Goal: Task Accomplishment & Management: Complete application form

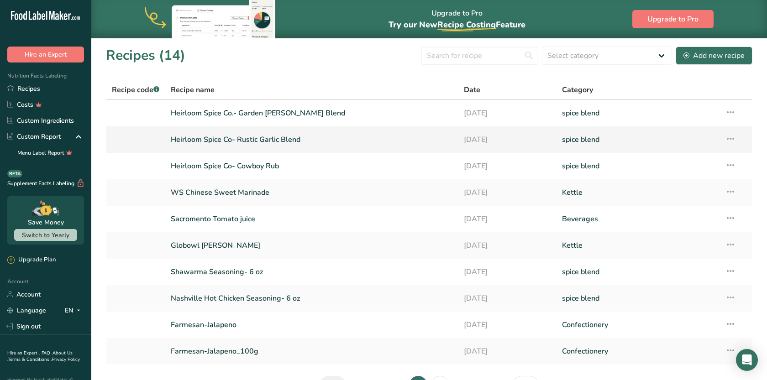
click at [280, 143] on link "Heirloom Spice Co- Rustic Garlic Blend" at bounding box center [312, 139] width 283 height 19
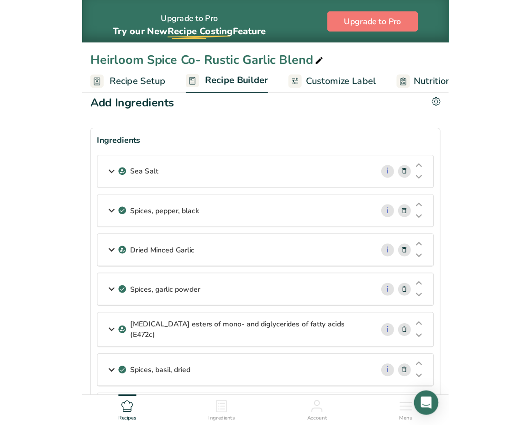
scroll to position [10, 0]
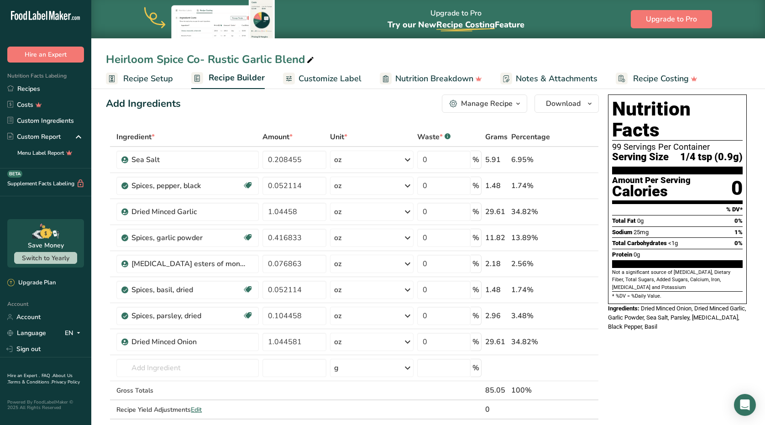
click at [762, 158] on section "Add Ingredients Manage Recipe Delete Recipe Duplicate Recipe Scale Recipe Save …" at bounding box center [428, 409] width 674 height 667
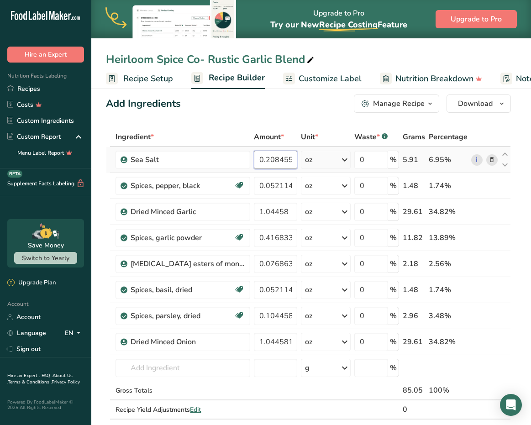
click at [292, 162] on input "0.208455" at bounding box center [275, 160] width 43 height 18
type input "0.23052"
click at [278, 182] on div "Ingredient * Amount * Unit * Waste * .a-a{fill:#347362;}.b-a{fill:#fff;} Grams …" at bounding box center [308, 282] width 405 height 311
click at [295, 184] on input "0.052114" at bounding box center [275, 186] width 43 height 18
type input "0.05763"
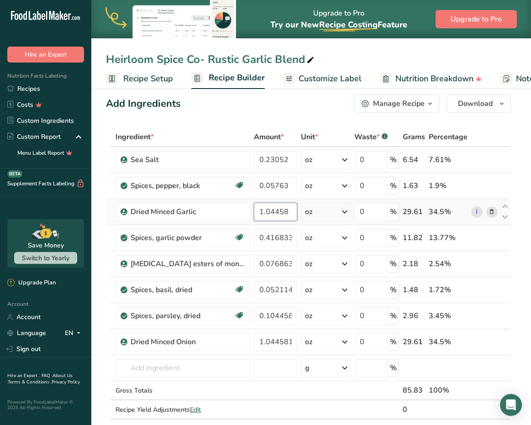
click at [289, 214] on div "Ingredient * Amount * Unit * Waste * .a-a{fill:#347362;}.b-a{fill:#fff;} Grams …" at bounding box center [308, 282] width 405 height 311
type input "1.152532"
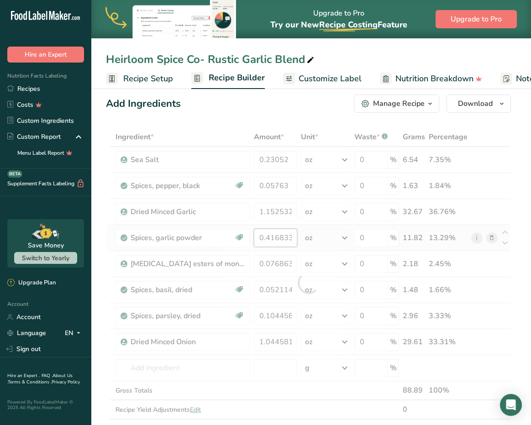
click at [284, 233] on div "Ingredient * Amount * Unit * Waste * .a-a{fill:#347362;}.b-a{fill:#fff;} Grams …" at bounding box center [308, 282] width 405 height 311
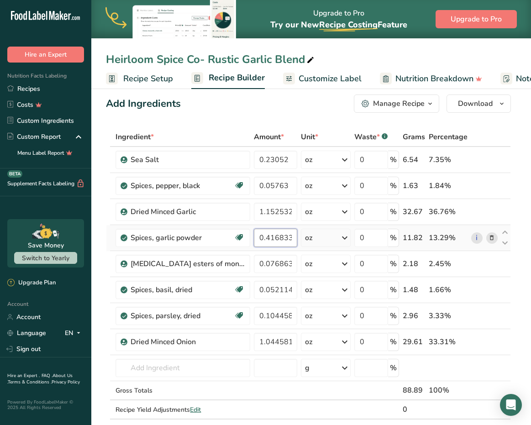
click at [294, 238] on input "0.416833" at bounding box center [275, 238] width 43 height 18
type input "0.461"
click at [294, 265] on div "Ingredient * Amount * Unit * Waste * .a-a{fill:#347362;}.b-a{fill:#fff;} Grams …" at bounding box center [308, 282] width 405 height 311
type input "0.11526"
click at [289, 292] on div "Ingredient * Amount * Unit * Waste * .a-a{fill:#347362;}.b-a{fill:#fff;} Grams …" at bounding box center [308, 282] width 405 height 311
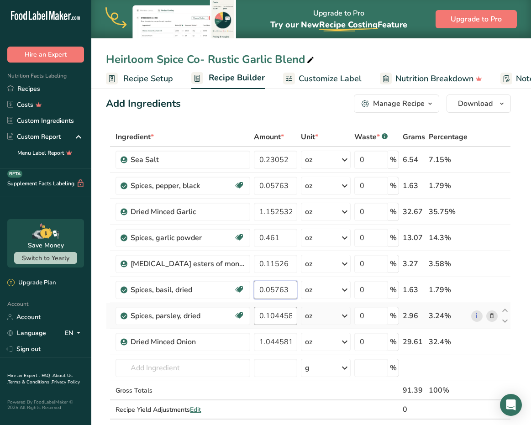
type input "0.05763"
click at [289, 318] on div "Ingredient * Amount * Unit * Waste * .a-a{fill:#347362;}.b-a{fill:#fff;} Grams …" at bounding box center [308, 282] width 405 height 311
click at [294, 317] on input "0.104458" at bounding box center [275, 316] width 43 height 18
type input "0.17289"
click at [293, 342] on div "Ingredient * Amount * Unit * Waste * .a-a{fill:#347362;}.b-a{fill:#fff;} Grams …" at bounding box center [308, 282] width 405 height 311
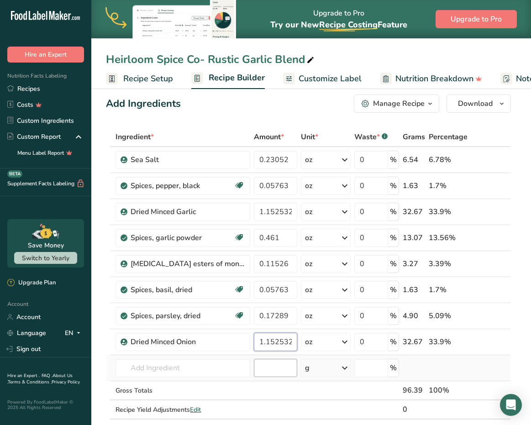
type input "1.152532"
click at [282, 363] on div "Ingredient * Amount * Unit * Waste * .a-a{fill:#347362;}.b-a{fill:#fff;} Grams …" at bounding box center [308, 282] width 405 height 311
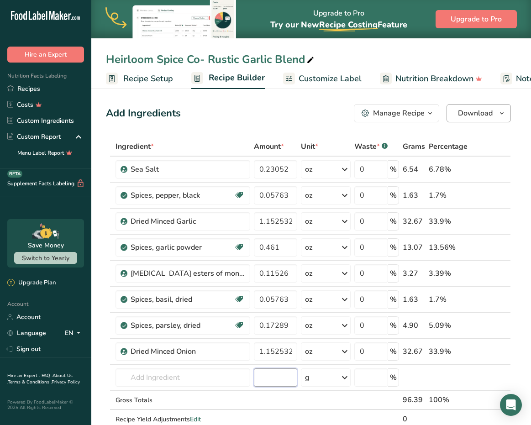
scroll to position [0, 0]
click at [325, 79] on span "Customize Label" at bounding box center [330, 79] width 63 height 12
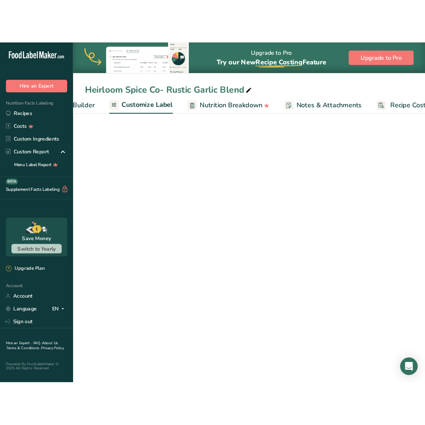
scroll to position [0, 178]
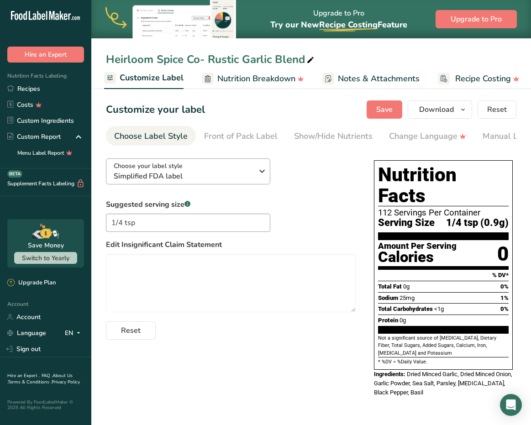
click at [247, 169] on div "Choose your label style Simplified FDA label" at bounding box center [183, 171] width 139 height 21
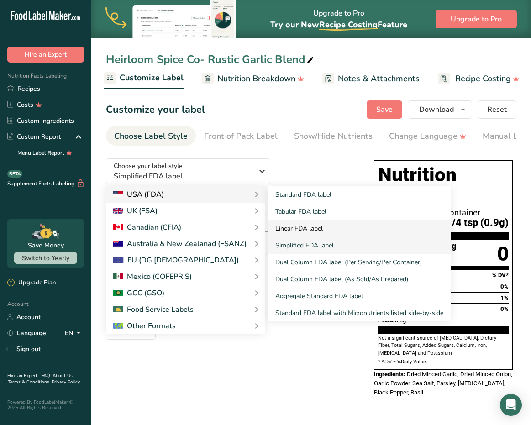
click at [310, 224] on link "Linear FDA label" at bounding box center [359, 228] width 183 height 17
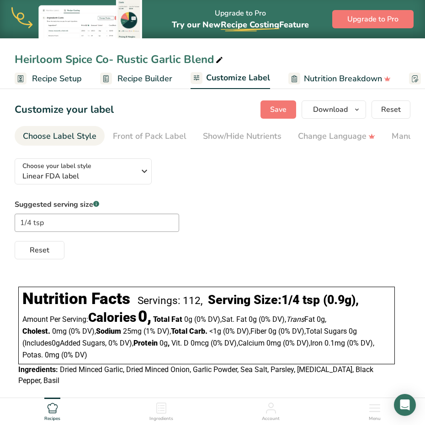
click at [54, 82] on span "Recipe Setup" at bounding box center [57, 79] width 50 height 12
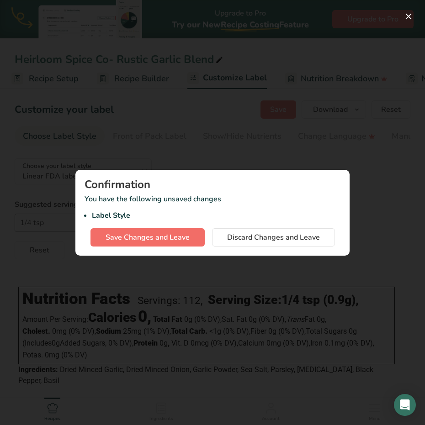
click at [184, 237] on span "Save Changes and Leave" at bounding box center [147, 237] width 84 height 11
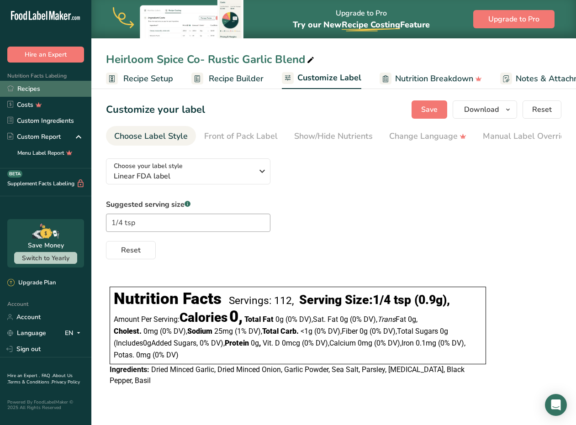
click at [27, 90] on link "Recipes" at bounding box center [45, 89] width 91 height 16
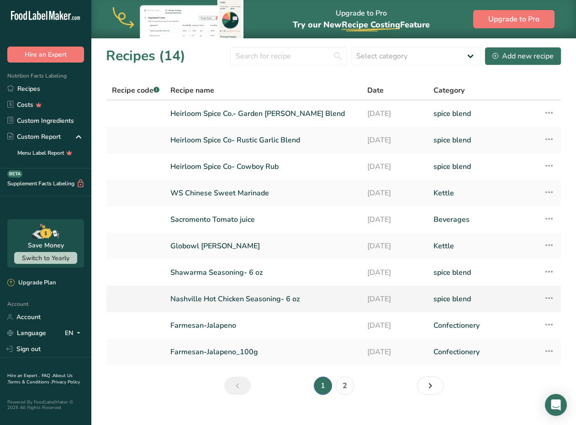
click at [268, 301] on link "Nashville Hot Chicken Seasoning- 6 oz" at bounding box center [263, 298] width 186 height 19
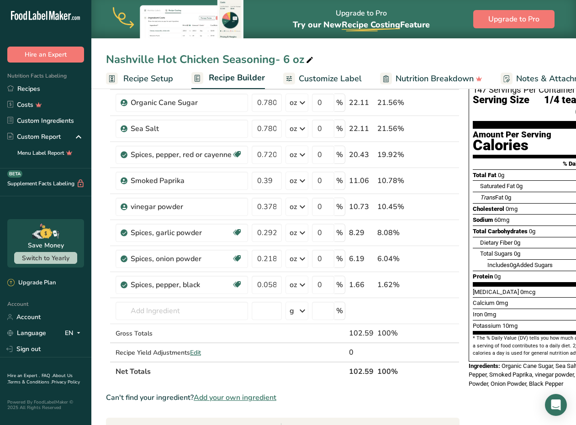
scroll to position [58, 0]
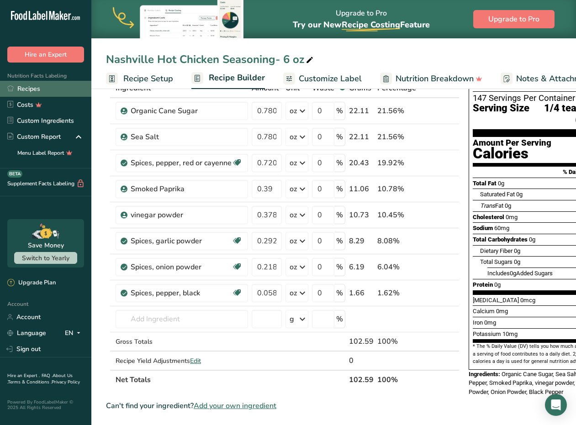
click at [24, 94] on link "Recipes" at bounding box center [45, 89] width 91 height 16
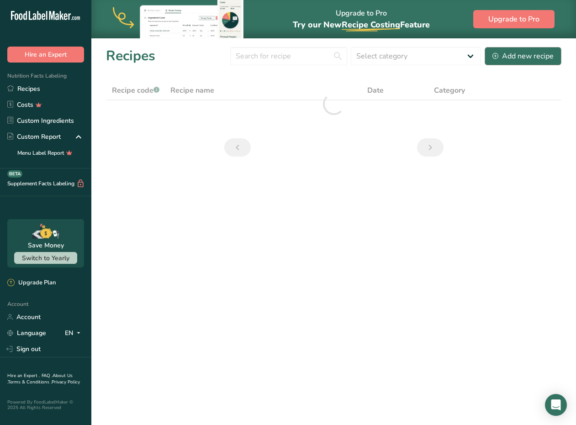
click at [522, 54] on div "Add new recipe" at bounding box center [522, 56] width 61 height 11
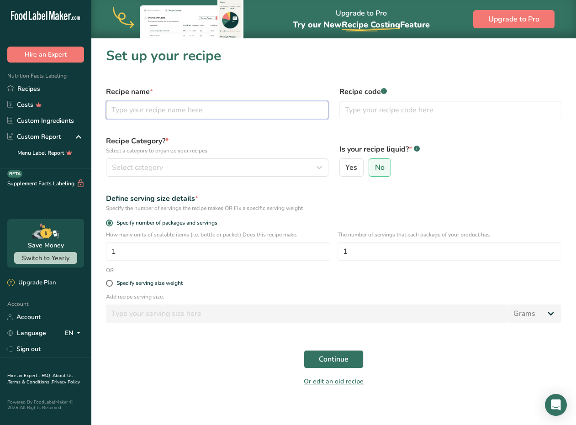
click at [194, 108] on input "text" at bounding box center [217, 110] width 222 height 18
type input "Heirloom Spice Co- Garlic & Herb"
click at [143, 168] on span "Select category" at bounding box center [137, 167] width 51 height 11
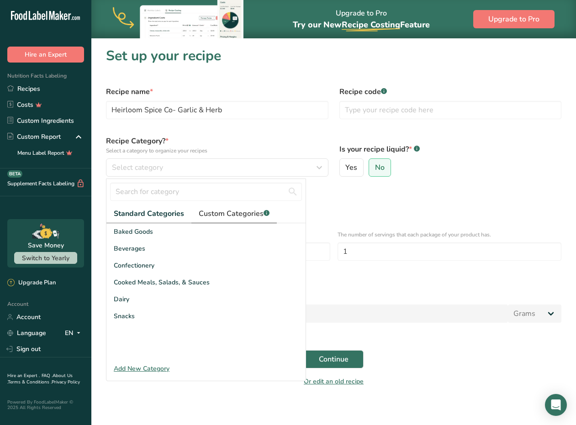
click at [234, 215] on span "Custom Categories .a-a{fill:#347362;}.b-a{fill:#fff;}" at bounding box center [234, 213] width 71 height 11
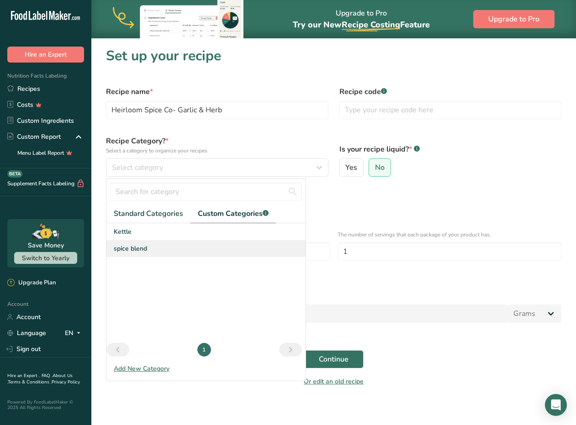
click at [161, 249] on div "spice blend" at bounding box center [205, 248] width 199 height 17
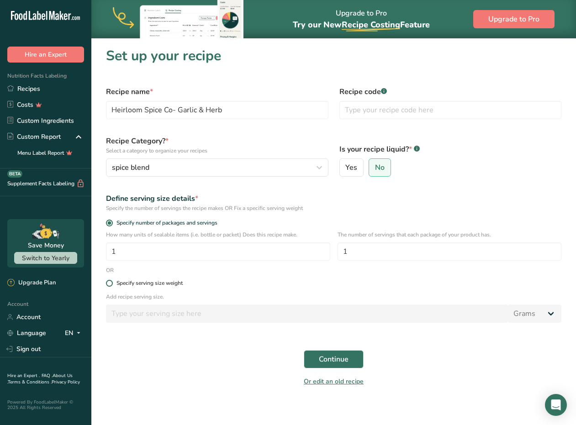
click at [109, 282] on span at bounding box center [109, 283] width 7 height 7
click at [109, 282] on input "Specify serving size weight" at bounding box center [109, 283] width 6 height 6
radio input "true"
radio input "false"
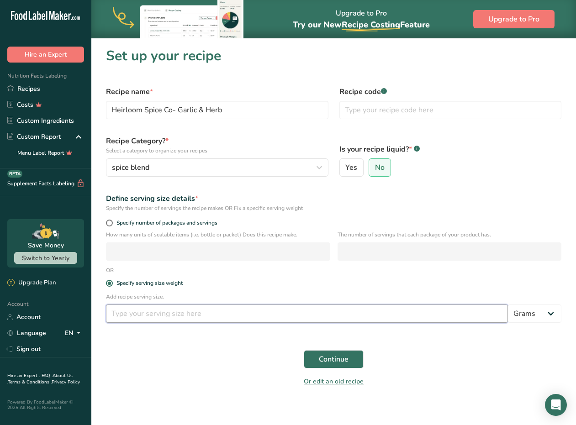
click at [381, 318] on input "number" at bounding box center [307, 314] width 402 height 18
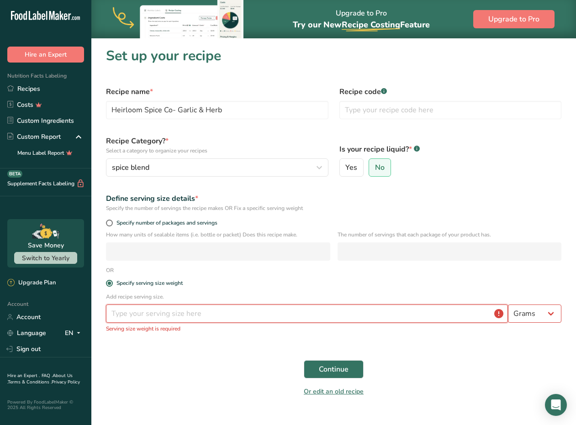
type input "0.4"
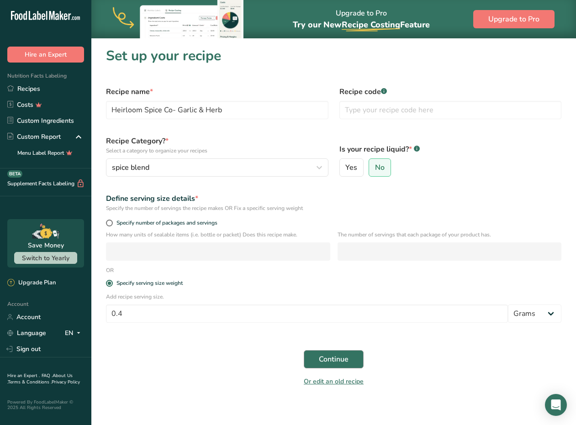
click at [344, 360] on span "Continue" at bounding box center [334, 359] width 30 height 11
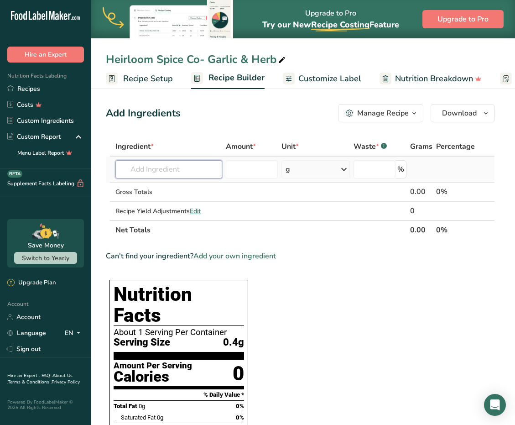
click at [164, 169] on input "text" at bounding box center [169, 169] width 106 height 18
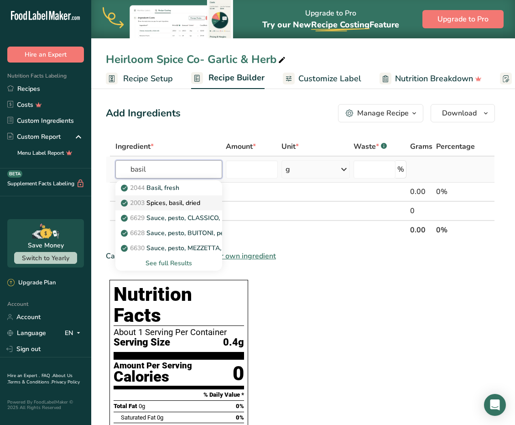
type input "basil"
click at [182, 200] on p "2003 Spices, basil, dried" at bounding box center [162, 203] width 78 height 10
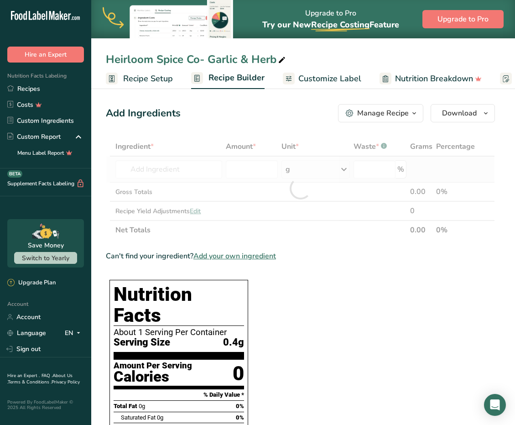
type input "Spices, basil, dried"
type input "0"
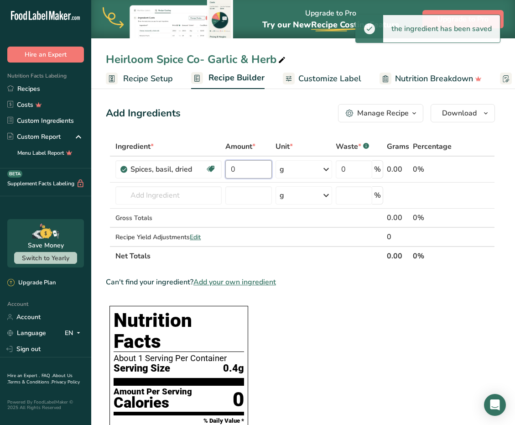
click at [258, 170] on input "0" at bounding box center [249, 169] width 47 height 18
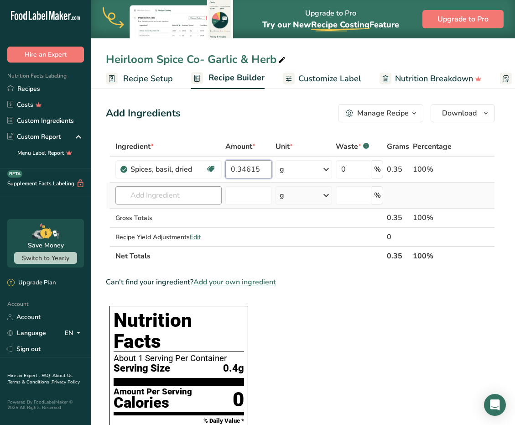
type input "0.34615"
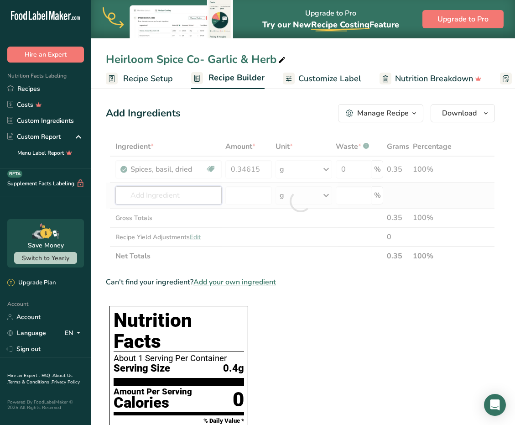
click at [200, 195] on div "Ingredient * Amount * Unit * Waste * .a-a{fill:#347362;}.b-a{fill:#fff;} Grams …" at bounding box center [300, 201] width 389 height 129
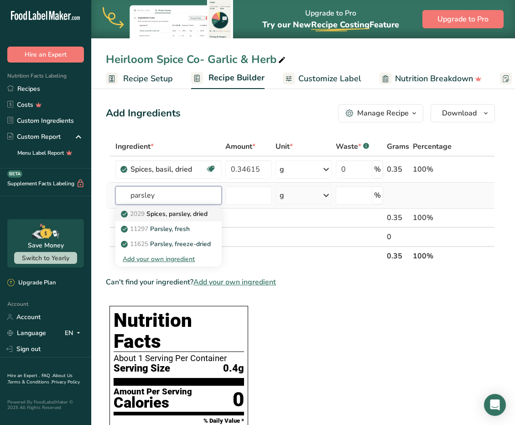
type input "parsley"
click at [211, 213] on link "2029 Spices, parsley, dried" at bounding box center [169, 213] width 106 height 15
type input "Spices, parsley, dried"
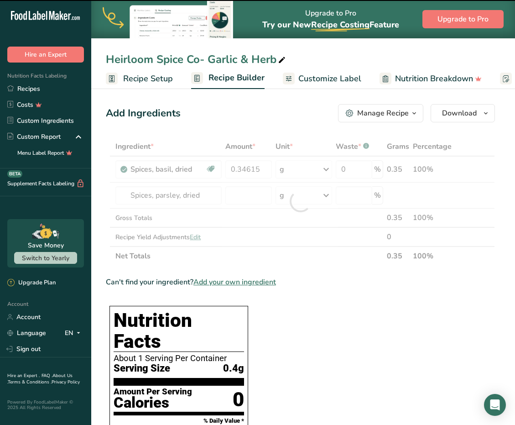
click at [244, 194] on div at bounding box center [300, 201] width 389 height 129
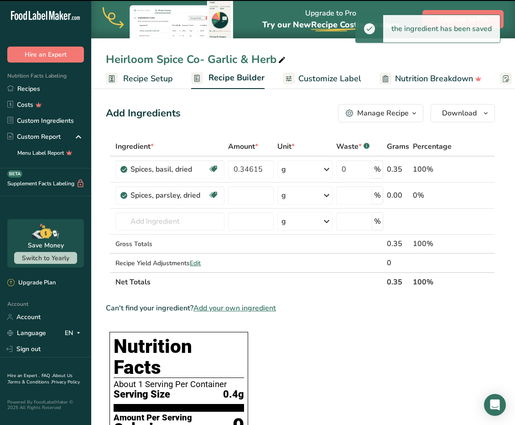
type input "0"
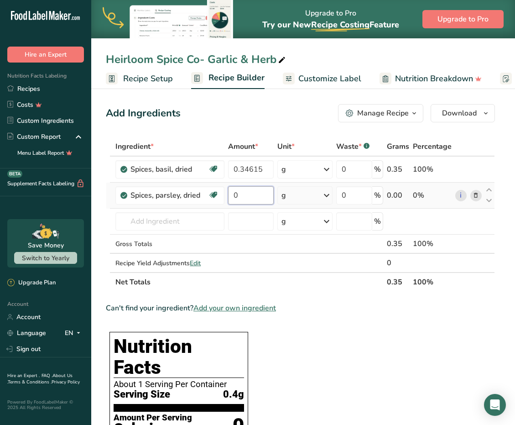
click at [243, 196] on input "0" at bounding box center [251, 195] width 46 height 18
type input "0.21862"
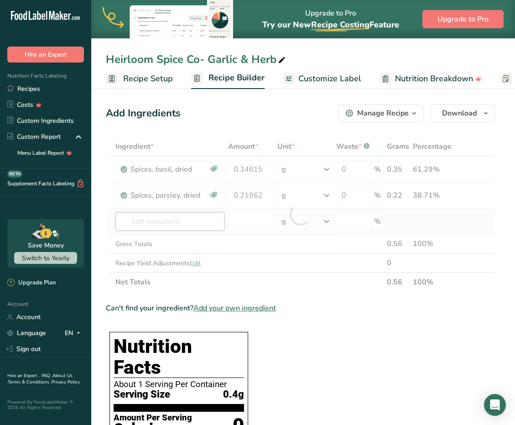
click at [200, 225] on div "Ingredient * Amount * Unit * Waste * .a-a{fill:#347362;}.b-a{fill:#fff;} Grams …" at bounding box center [300, 214] width 389 height 155
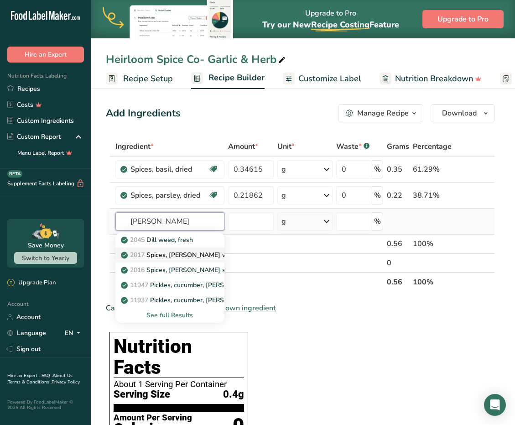
type input "[PERSON_NAME]"
click at [202, 257] on p "2017 Spices, [PERSON_NAME] weed, dried" at bounding box center [190, 255] width 134 height 10
type input "Spices, [PERSON_NAME] weed, dried"
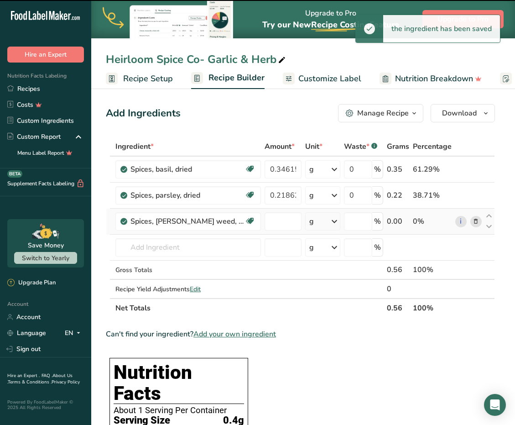
type input "0"
click at [265, 224] on input "0" at bounding box center [283, 221] width 37 height 18
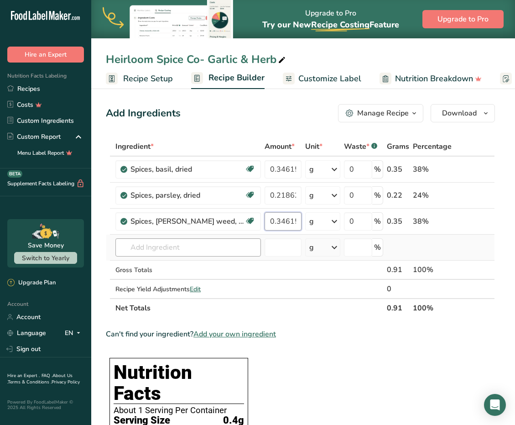
type input "0.34615"
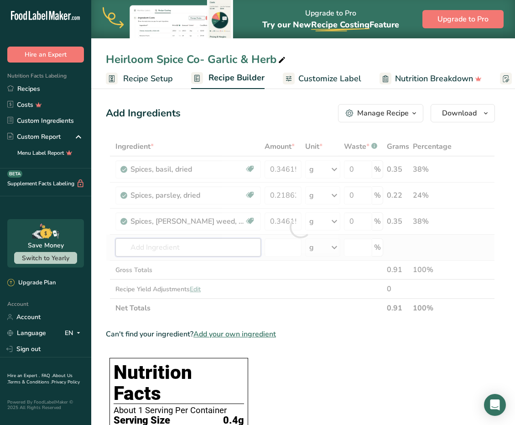
click at [191, 250] on div "Ingredient * Amount * Unit * Waste * .a-a{fill:#347362;}.b-a{fill:#fff;} Grams …" at bounding box center [300, 227] width 389 height 181
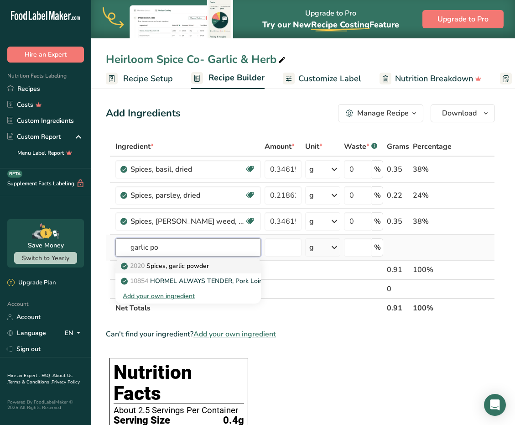
type input "garlic po"
click at [198, 269] on p "2020 Spices, garlic powder" at bounding box center [166, 266] width 86 height 10
type input "Spices, garlic powder"
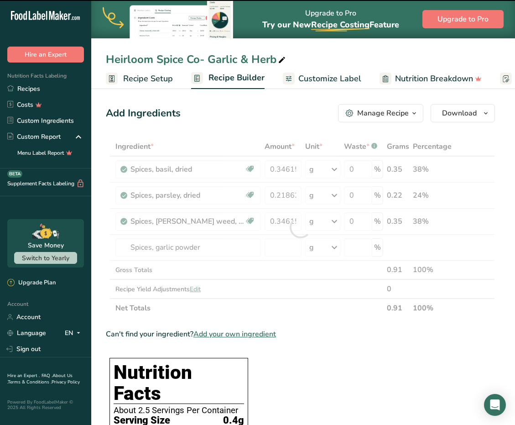
type input "0"
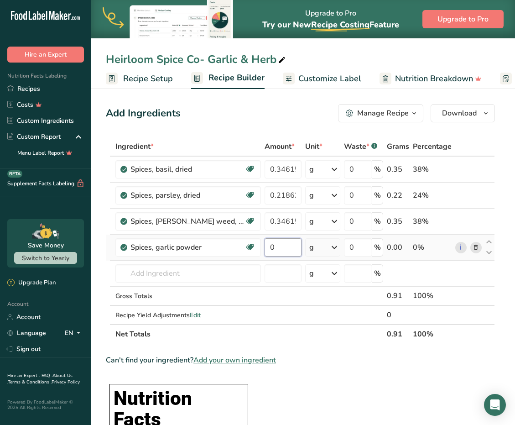
click at [265, 249] on input "0" at bounding box center [283, 247] width 37 height 18
type input "0.65587"
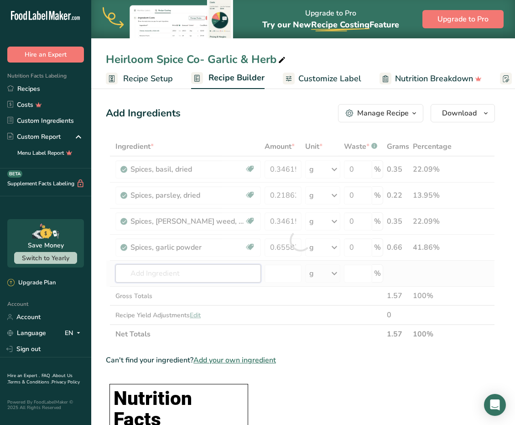
click at [201, 271] on div "Ingredient * Amount * Unit * Waste * .a-a{fill:#347362;}.b-a{fill:#fff;} Grams …" at bounding box center [300, 240] width 389 height 207
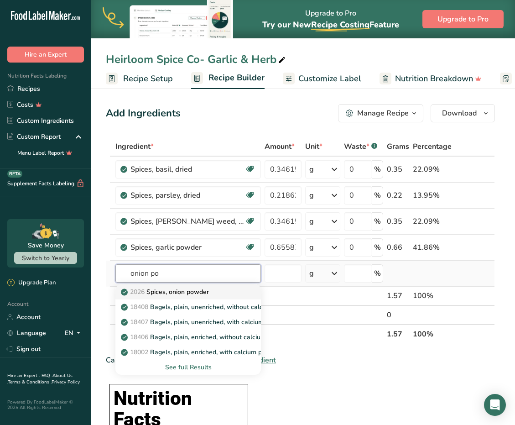
type input "onion po"
click at [208, 291] on p "2026 Spices, onion powder" at bounding box center [166, 292] width 86 height 10
type input "Spices, onion powder"
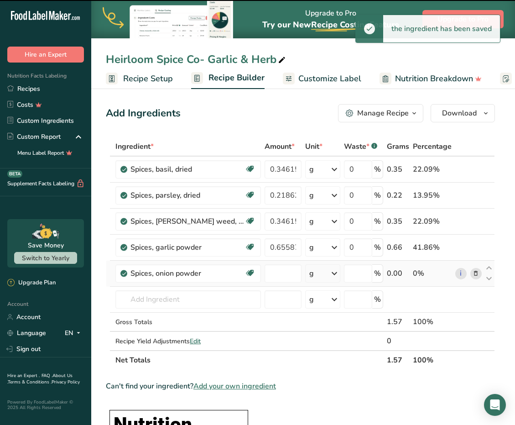
type input "0"
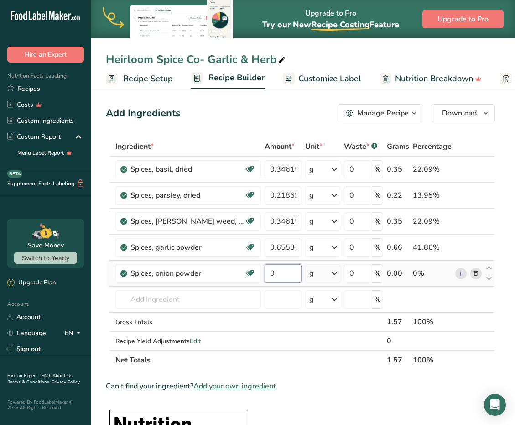
click at [265, 273] on input "0" at bounding box center [283, 273] width 37 height 18
type input "0.18218"
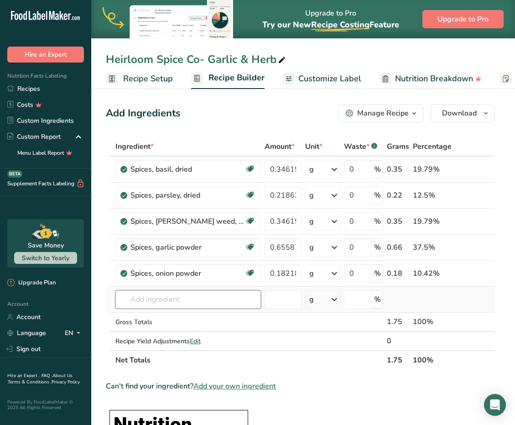
click at [200, 299] on div "Ingredient * Amount * Unit * Waste * .a-a{fill:#347362;}.b-a{fill:#fff;} Grams …" at bounding box center [300, 253] width 389 height 233
type input "oregano"
click at [207, 317] on p "2027 Spices, oregano, dried" at bounding box center [167, 318] width 88 height 10
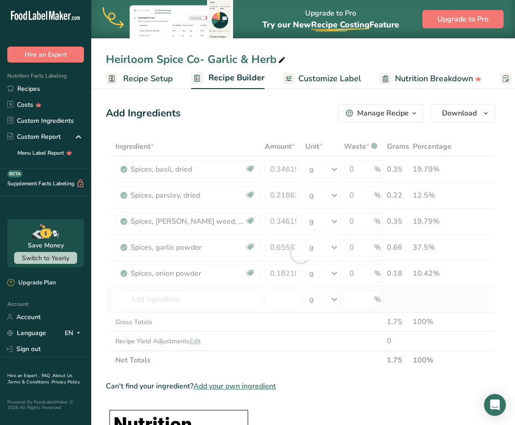
type input "Spices, oregano, dried"
type input "0"
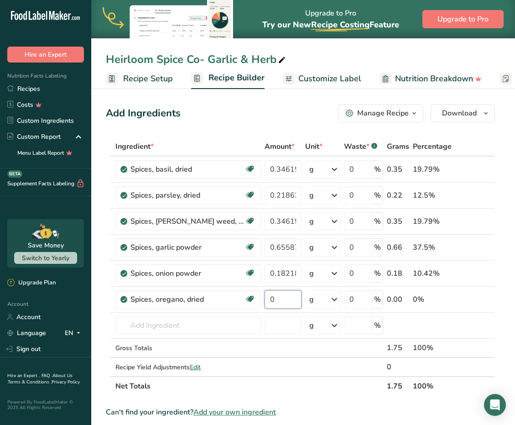
click at [265, 300] on input "0" at bounding box center [283, 299] width 37 height 18
type input "0.051012"
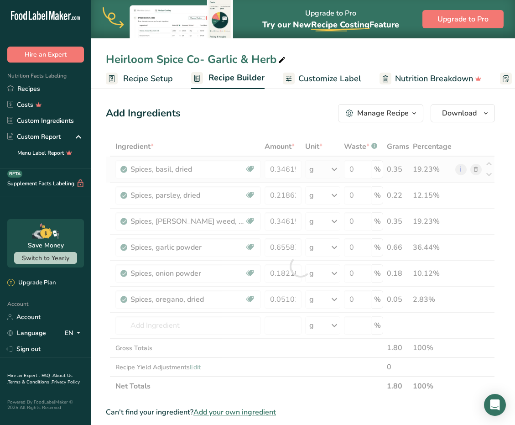
click at [318, 173] on div "Ingredient * Amount * Unit * Waste * .a-a{fill:#347362;}.b-a{fill:#fff;} Grams …" at bounding box center [300, 266] width 389 height 259
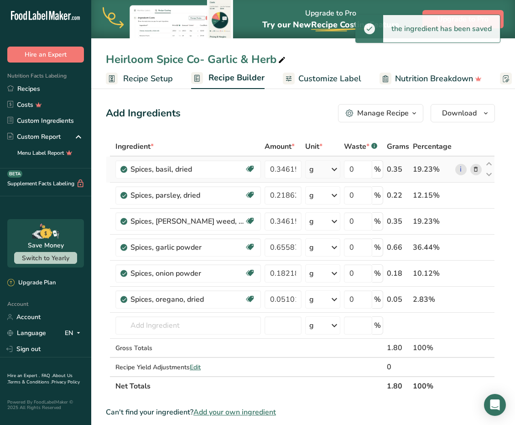
click at [329, 169] on icon at bounding box center [334, 169] width 11 height 16
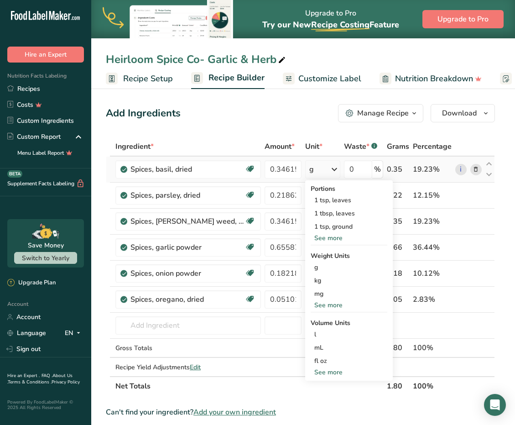
click at [311, 305] on div "See more" at bounding box center [349, 305] width 77 height 10
click at [311, 333] on div "oz" at bounding box center [349, 333] width 77 height 13
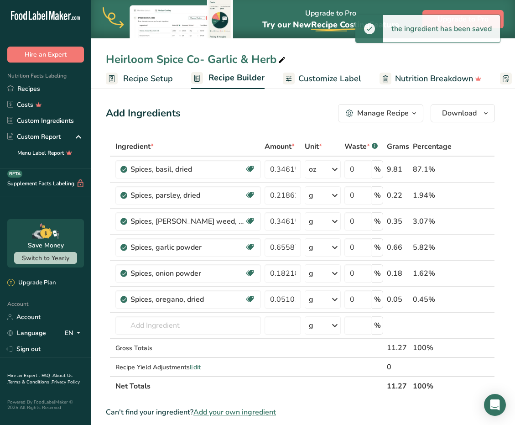
click at [320, 196] on div "g" at bounding box center [323, 195] width 36 height 18
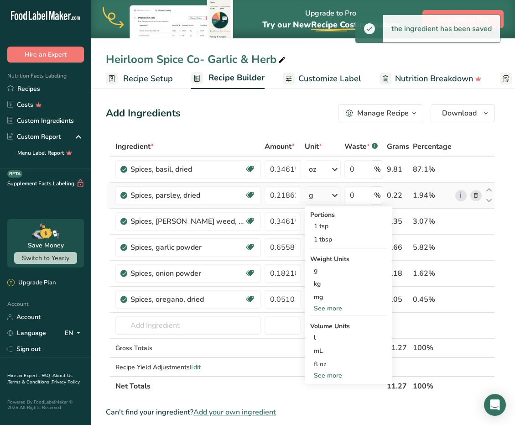
click at [330, 194] on icon at bounding box center [335, 195] width 11 height 16
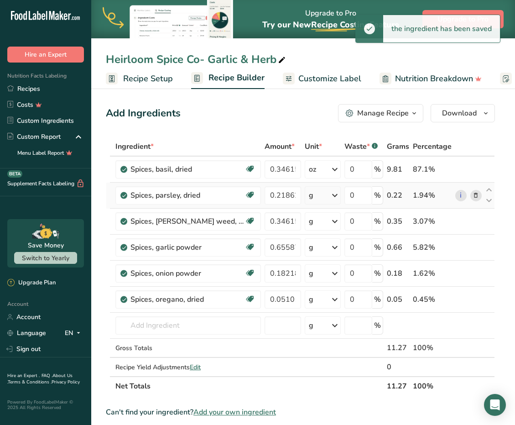
click at [330, 194] on icon at bounding box center [335, 195] width 11 height 16
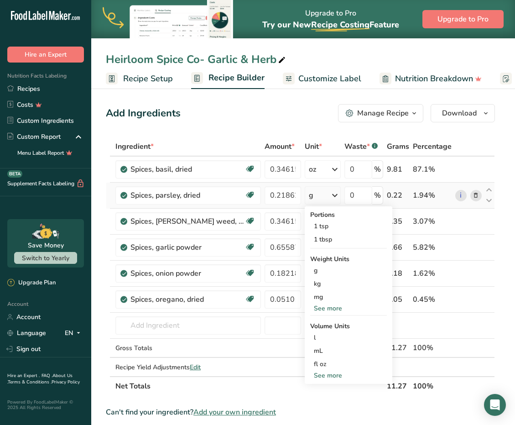
click at [310, 305] on div "See more" at bounding box center [348, 309] width 77 height 10
click at [310, 337] on div "oz" at bounding box center [348, 336] width 77 height 13
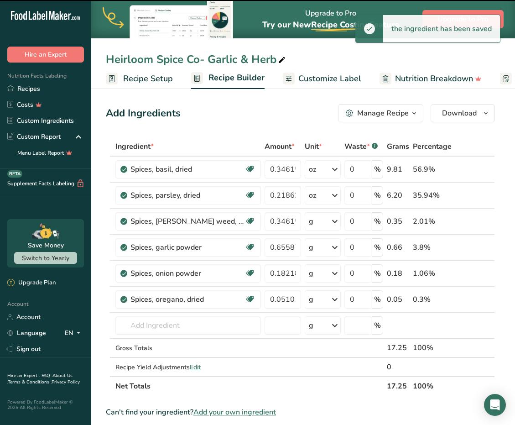
click at [330, 219] on icon at bounding box center [335, 221] width 11 height 16
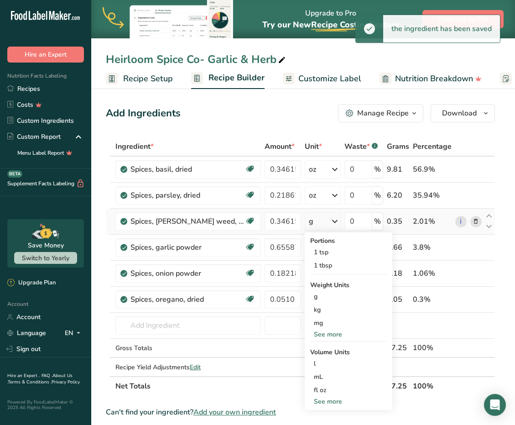
click at [310, 335] on div "See more" at bounding box center [348, 335] width 77 height 10
click at [310, 365] on div "oz" at bounding box center [348, 362] width 77 height 13
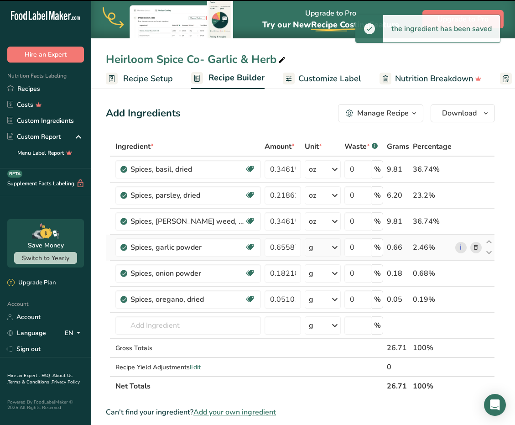
click at [330, 247] on icon at bounding box center [335, 247] width 11 height 16
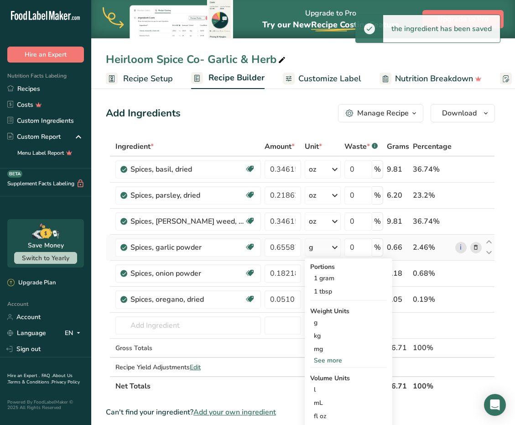
click at [314, 357] on div "See more" at bounding box center [348, 361] width 77 height 10
click at [310, 380] on div "oz" at bounding box center [348, 388] width 77 height 13
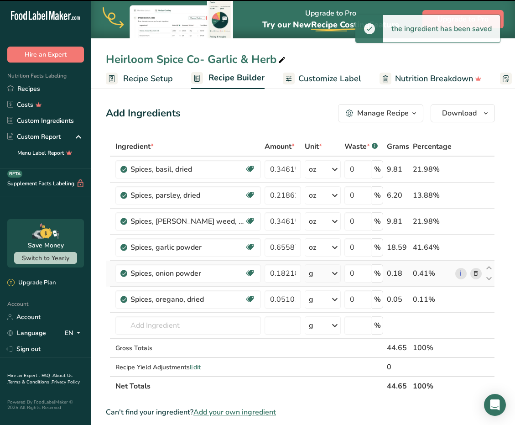
click at [330, 273] on icon at bounding box center [335, 273] width 11 height 16
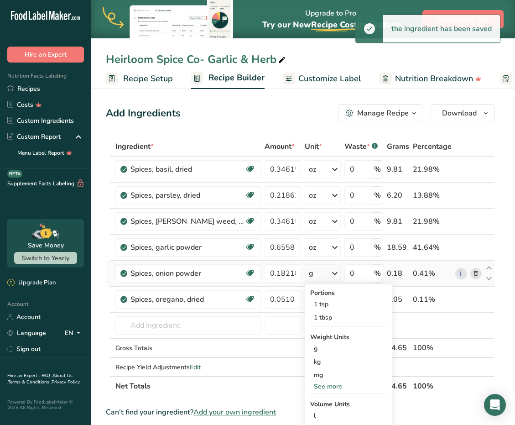
click at [316, 380] on div "See more" at bounding box center [348, 387] width 77 height 10
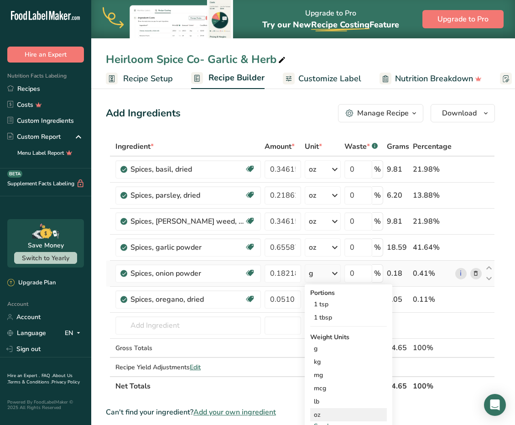
click at [310, 380] on div "oz" at bounding box center [348, 414] width 77 height 13
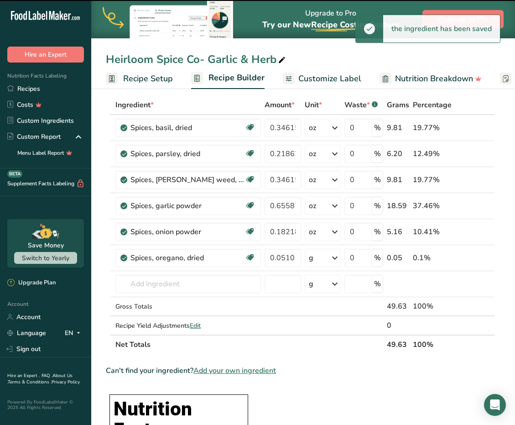
scroll to position [55, 0]
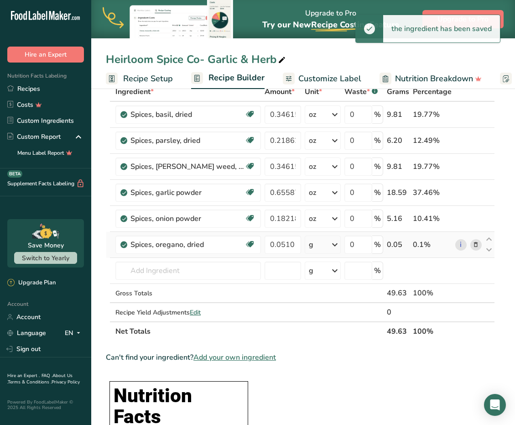
click at [318, 244] on div "g" at bounding box center [323, 245] width 36 height 18
click at [312, 356] on div "See more" at bounding box center [348, 358] width 77 height 10
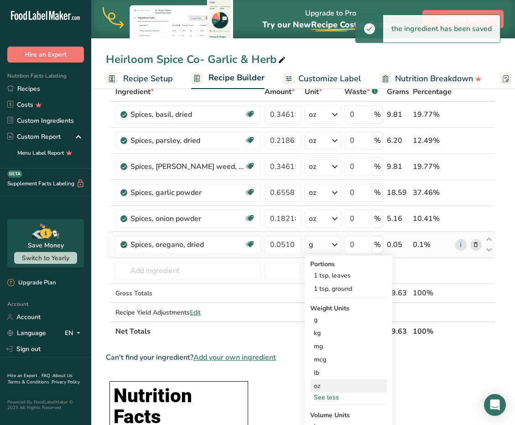
click at [310, 380] on div "oz" at bounding box center [348, 385] width 77 height 13
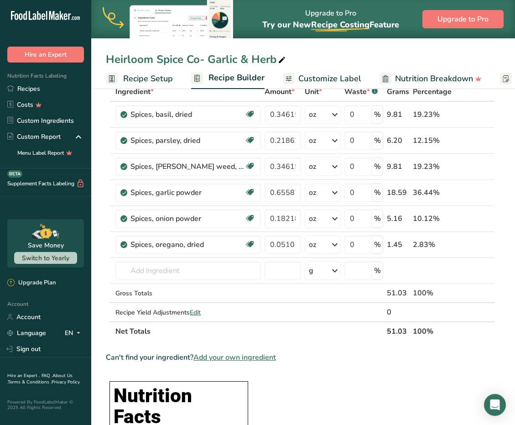
click at [318, 78] on span "Customize Label" at bounding box center [330, 79] width 63 height 12
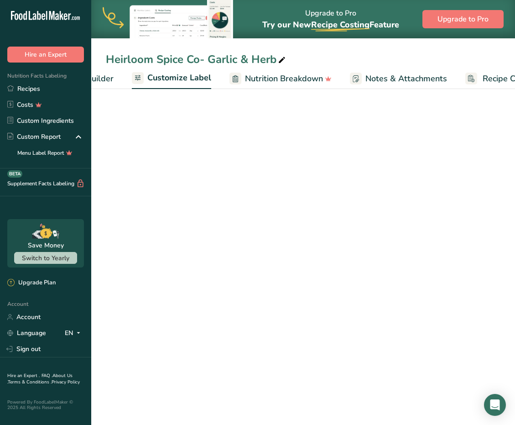
scroll to position [0, 178]
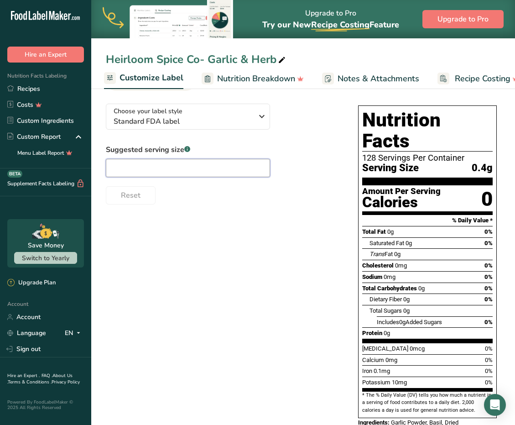
click at [149, 169] on input "text" at bounding box center [188, 168] width 164 height 18
type input "1/4 tsp"
click at [194, 116] on span "Standard FDA label" at bounding box center [183, 121] width 139 height 11
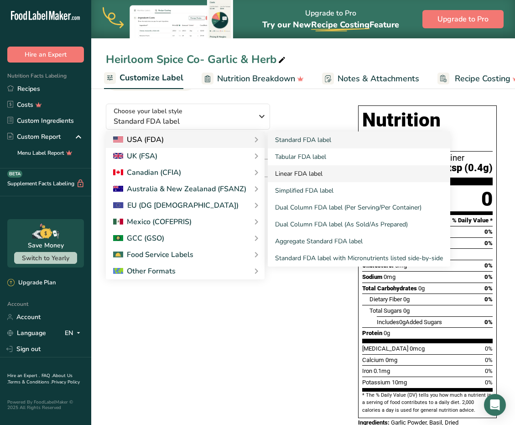
click at [317, 175] on link "Linear FDA label" at bounding box center [359, 173] width 183 height 17
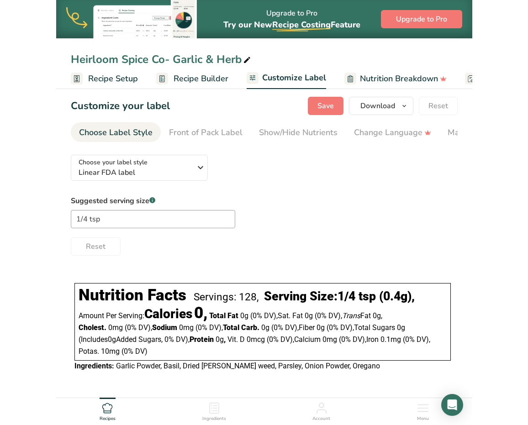
scroll to position [0, 0]
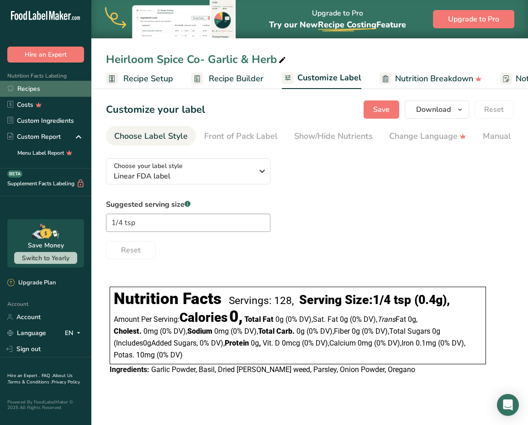
click at [40, 88] on link "Recipes" at bounding box center [45, 89] width 91 height 16
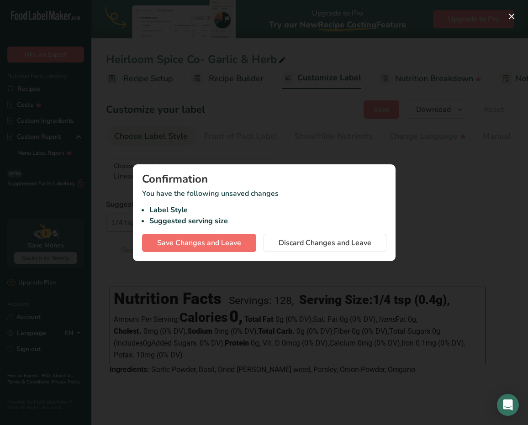
click at [221, 247] on span "Save Changes and Leave" at bounding box center [199, 242] width 84 height 11
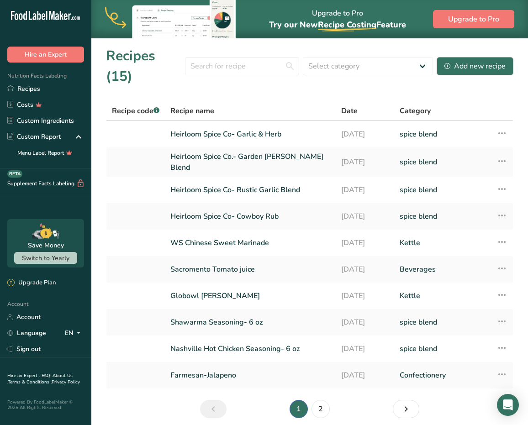
click at [457, 69] on section "Recipes (15) Select category All Baked Goods [GEOGRAPHIC_DATA] Confectionery Co…" at bounding box center [309, 235] width 436 height 394
click at [452, 68] on section "Recipes (15) Select category All Baked Goods [GEOGRAPHIC_DATA] Confectionery Co…" at bounding box center [309, 235] width 436 height 394
click at [452, 66] on div "Recipes (15) Select category All Baked Goods [GEOGRAPHIC_DATA] Confectionery Co…" at bounding box center [309, 66] width 407 height 41
click at [449, 66] on section "Recipes (15) Select category All Baked Goods [GEOGRAPHIC_DATA] Confectionery Co…" at bounding box center [309, 235] width 436 height 394
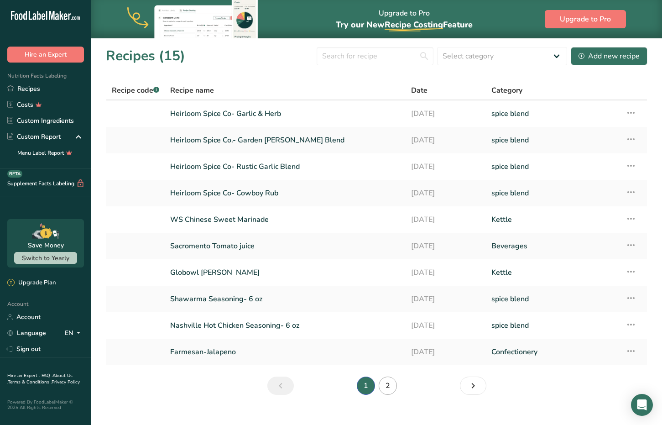
click at [391, 380] on link "2" at bounding box center [388, 386] width 18 height 18
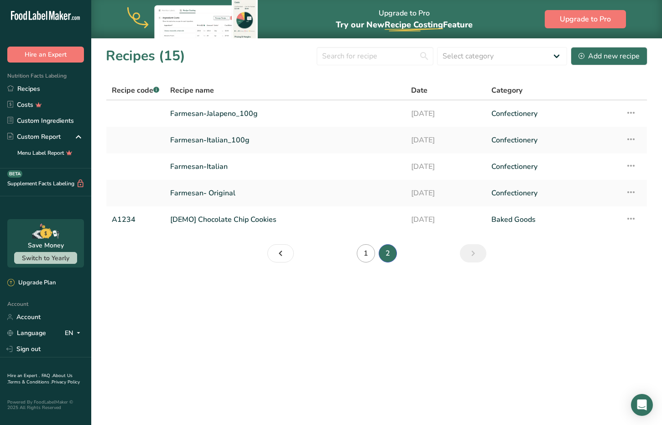
click at [365, 256] on link "1" at bounding box center [366, 253] width 18 height 18
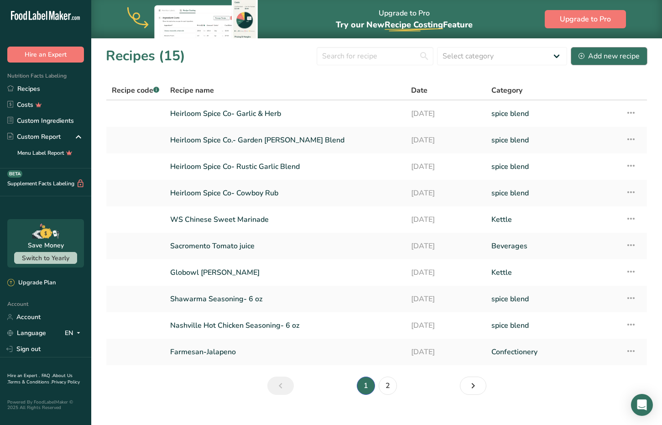
click at [594, 54] on div "Add new recipe" at bounding box center [609, 56] width 61 height 11
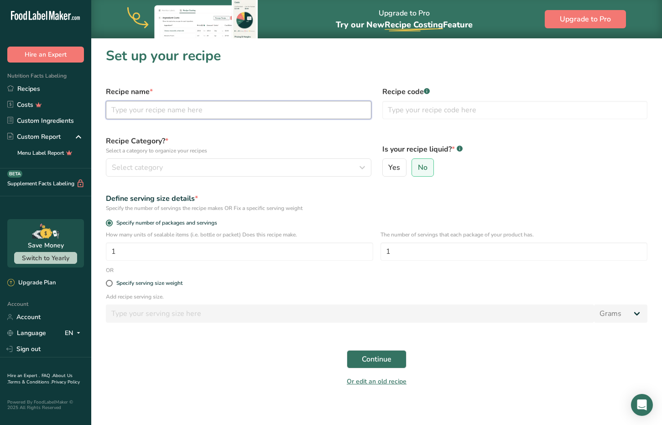
click at [197, 108] on input "text" at bounding box center [239, 110] width 266 height 18
type input "Heirloom Spice Co-Montreal"
click at [176, 169] on div "Select category" at bounding box center [236, 167] width 248 height 11
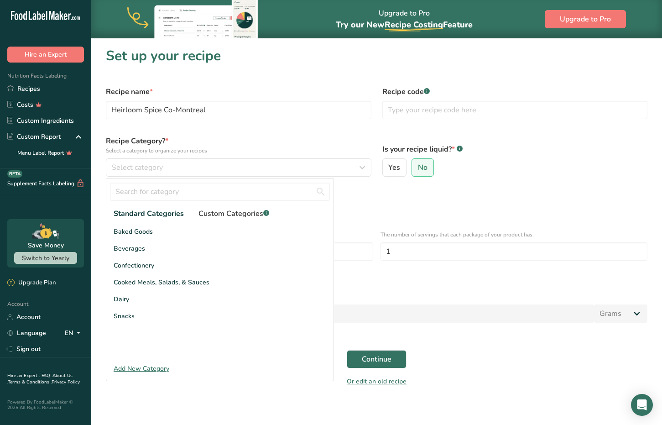
click at [225, 215] on span "Custom Categories .a-a{fill:#347362;}.b-a{fill:#fff;}" at bounding box center [234, 213] width 71 height 11
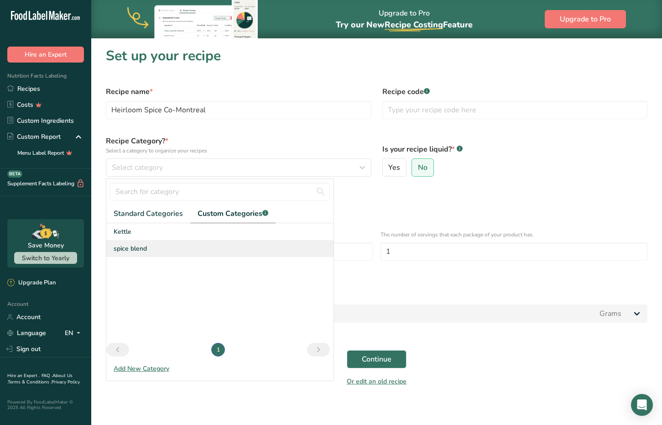
click at [144, 252] on span "spice blend" at bounding box center [130, 249] width 33 height 10
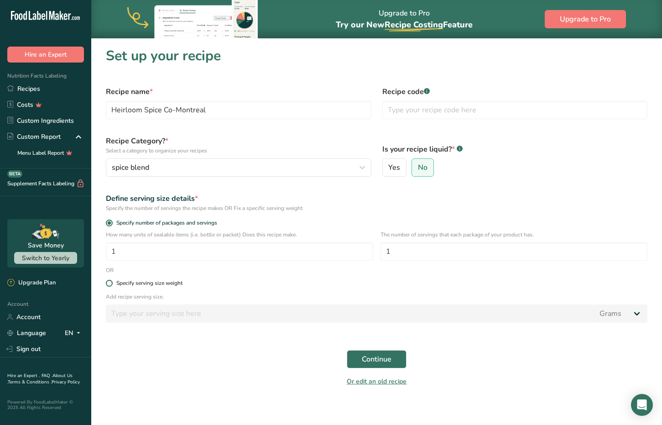
click at [109, 283] on span at bounding box center [109, 283] width 7 height 7
click at [109, 283] on input "Specify serving size weight" at bounding box center [109, 283] width 6 height 6
radio input "true"
radio input "false"
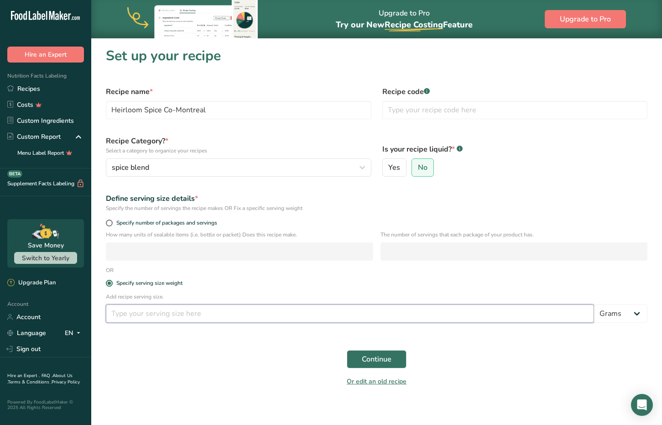
click at [267, 315] on input "number" at bounding box center [350, 314] width 489 height 18
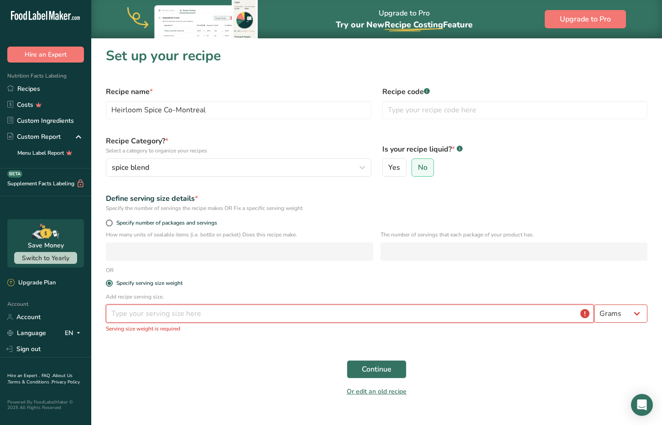
type input "0.7"
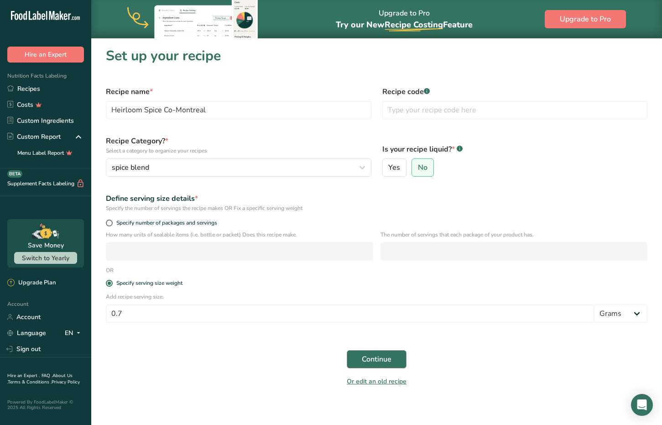
click at [393, 361] on button "Continue" at bounding box center [377, 359] width 60 height 18
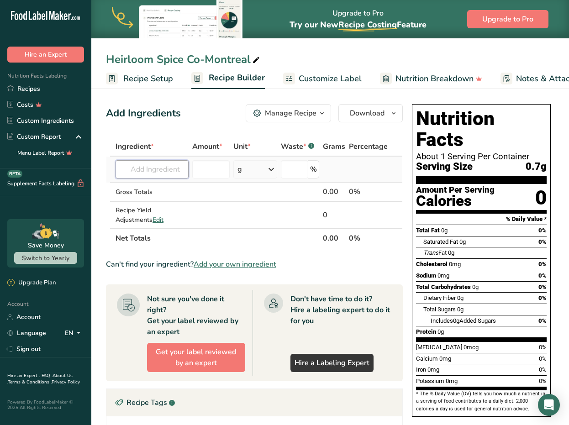
click at [139, 170] on input "text" at bounding box center [152, 169] width 73 height 18
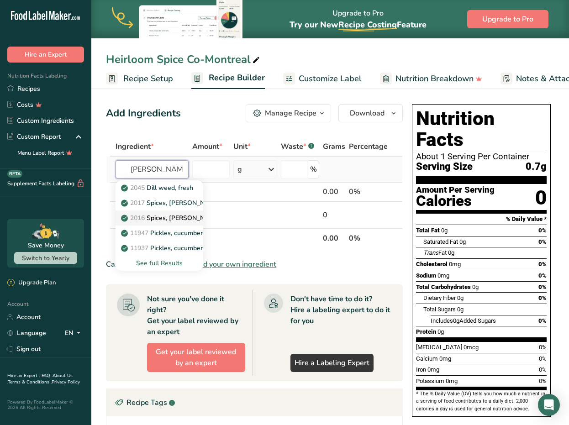
type input "[PERSON_NAME]"
click at [180, 220] on p "2016 Spices, [PERSON_NAME] seed" at bounding box center [180, 218] width 114 height 10
type input "Spices, [PERSON_NAME] seed"
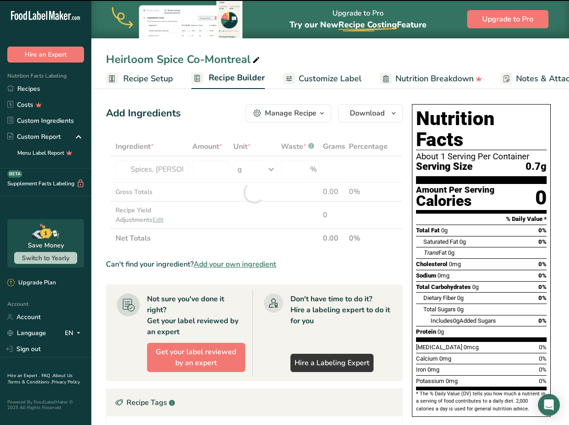
type input "0"
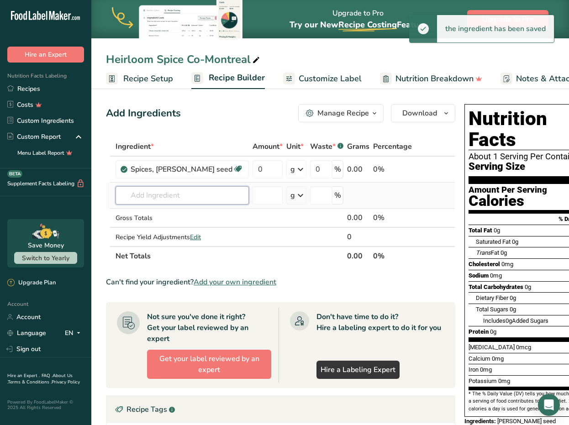
click at [150, 197] on input "text" at bounding box center [182, 195] width 133 height 18
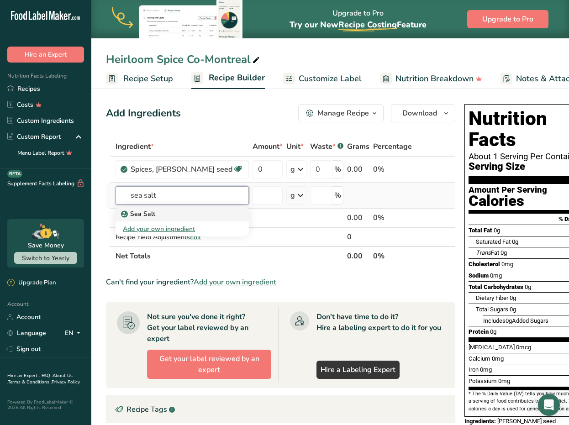
type input "sea salt"
click at [163, 214] on div "Sea Salt" at bounding box center [175, 214] width 104 height 10
type input "Sea Salt"
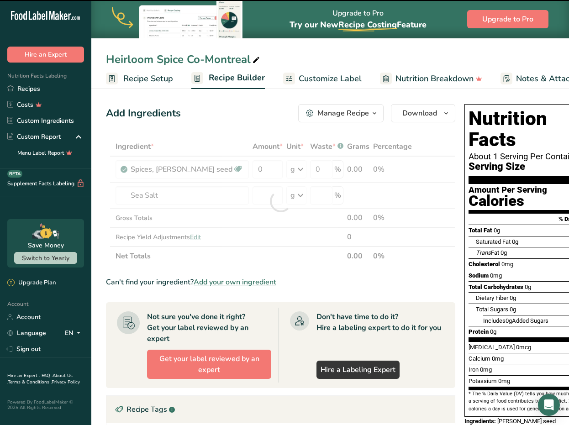
type input "0"
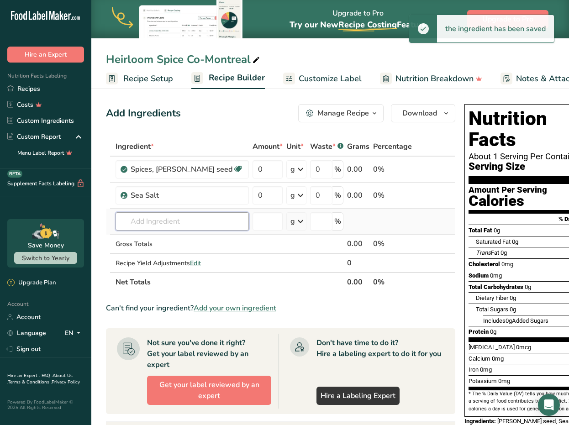
click at [157, 223] on input "text" at bounding box center [182, 221] width 133 height 18
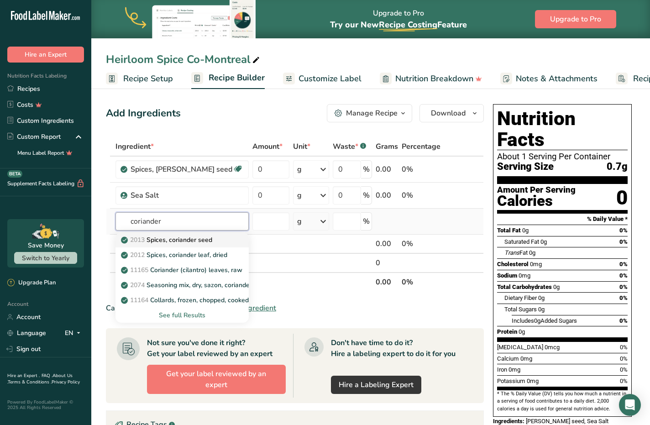
type input "coriander"
click at [180, 242] on p "2013 Spices, coriander seed" at bounding box center [167, 240] width 89 height 10
type input "Spices, coriander seed"
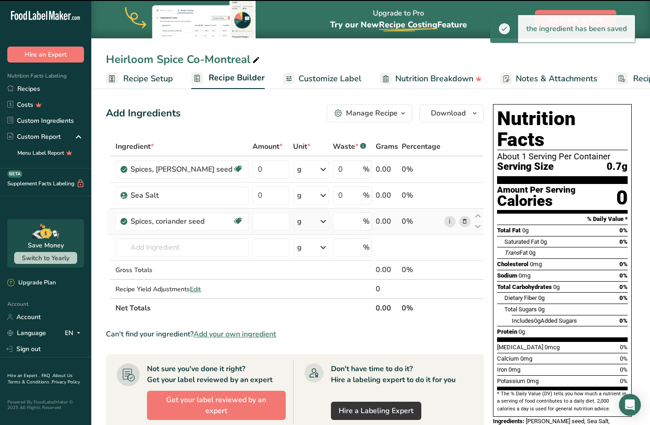
type input "0"
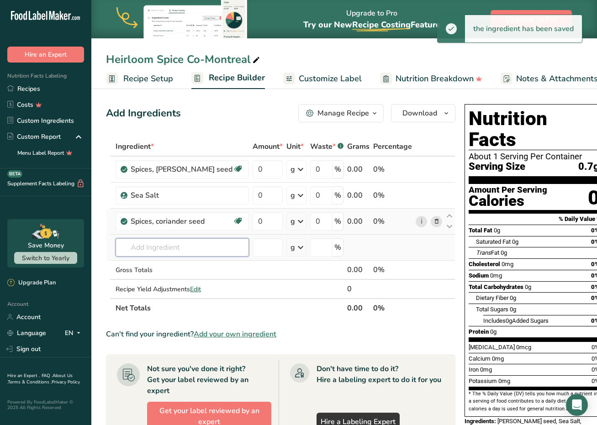
click at [155, 251] on input "text" at bounding box center [182, 247] width 133 height 18
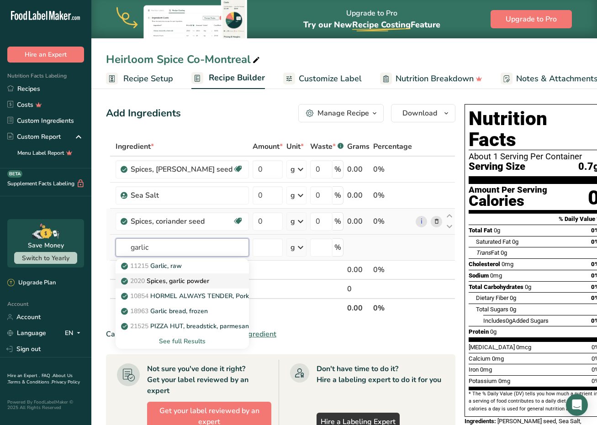
type input "garlic"
click at [182, 280] on p "2020 Spices, garlic powder" at bounding box center [166, 281] width 86 height 10
type input "Spices, garlic powder"
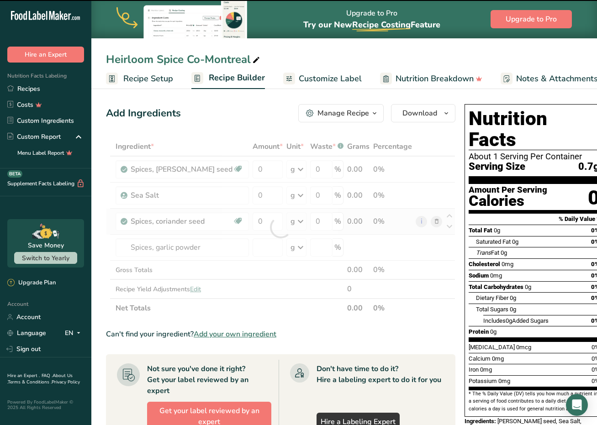
type input "0"
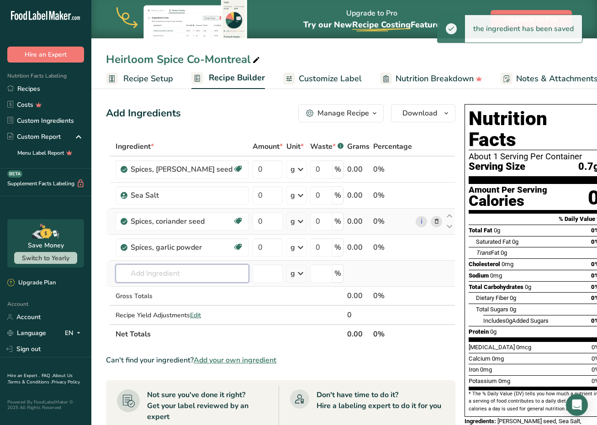
click at [169, 270] on input "text" at bounding box center [182, 273] width 133 height 18
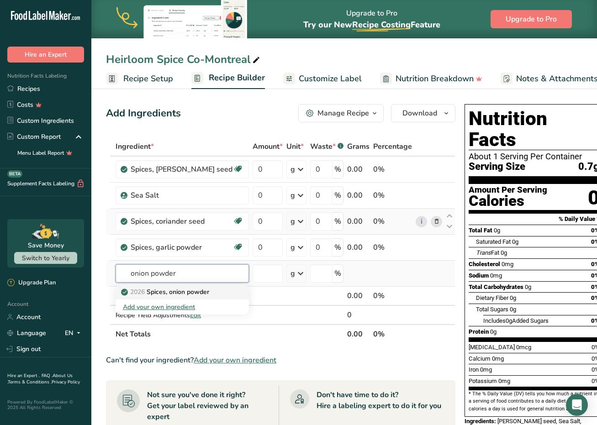
type input "onion powder"
click at [181, 292] on p "2026 Spices, onion powder" at bounding box center [166, 292] width 86 height 10
type input "Spices, onion powder"
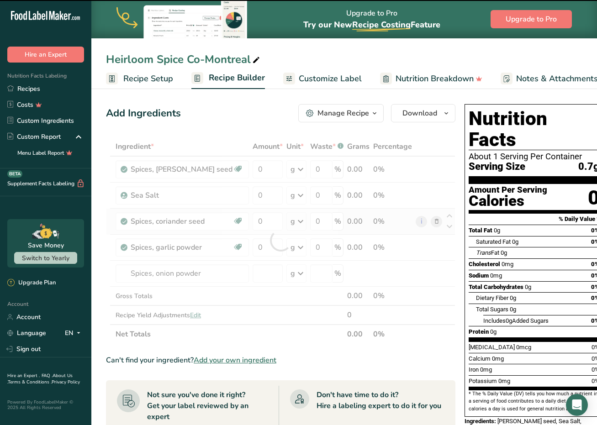
type input "0"
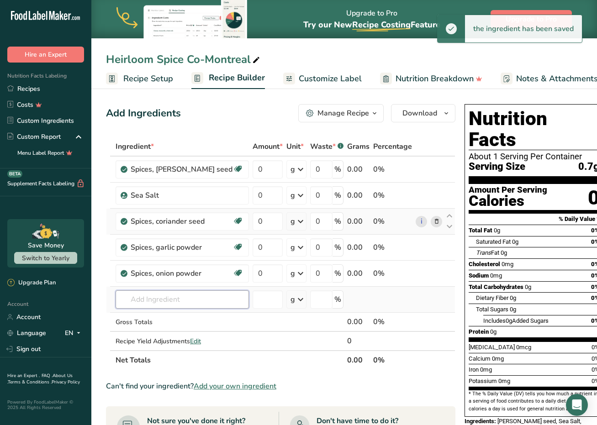
click at [173, 300] on input "text" at bounding box center [182, 299] width 133 height 18
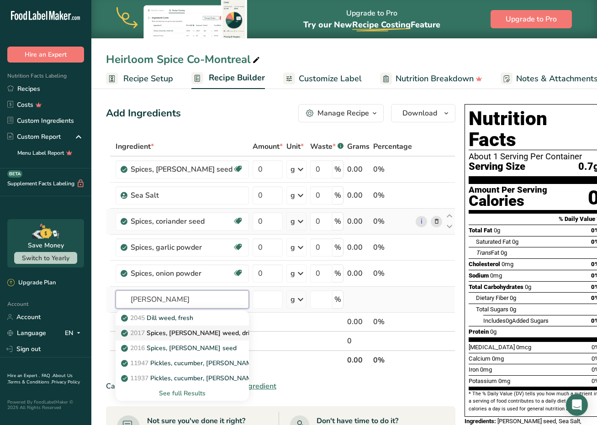
type input "[PERSON_NAME]"
click at [197, 334] on p "2017 Spices, [PERSON_NAME] weed, dried" at bounding box center [190, 333] width 134 height 10
type input "Spices, [PERSON_NAME] weed, dried"
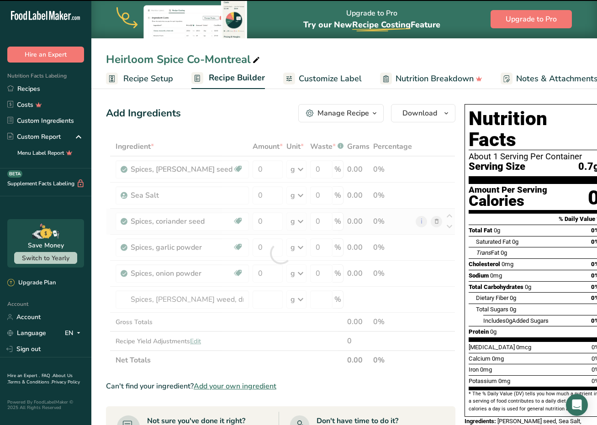
type input "0"
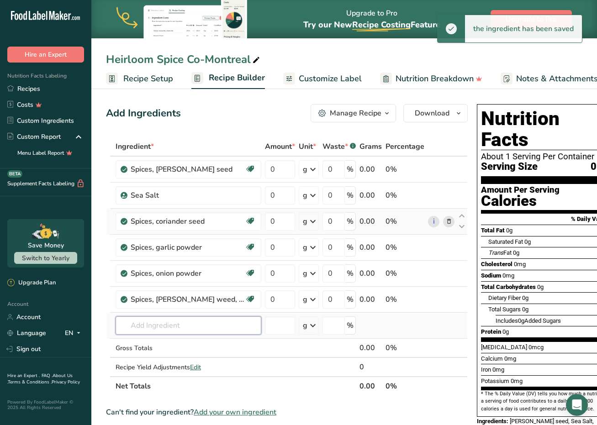
click at [185, 329] on input "text" at bounding box center [189, 325] width 146 height 18
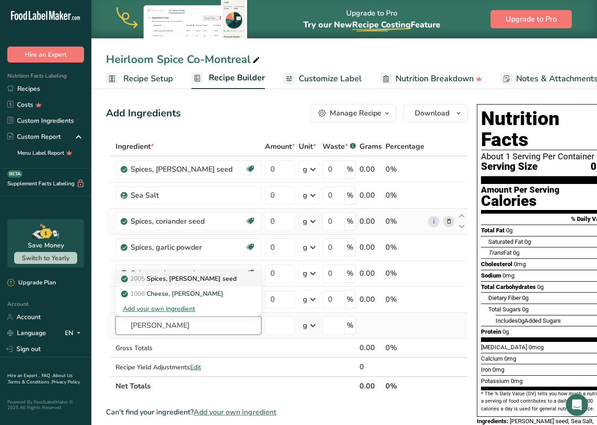
type input "[PERSON_NAME]"
click at [194, 284] on link "2005 Spices, [PERSON_NAME] seed" at bounding box center [189, 278] width 146 height 15
type input "Spices, [PERSON_NAME] seed"
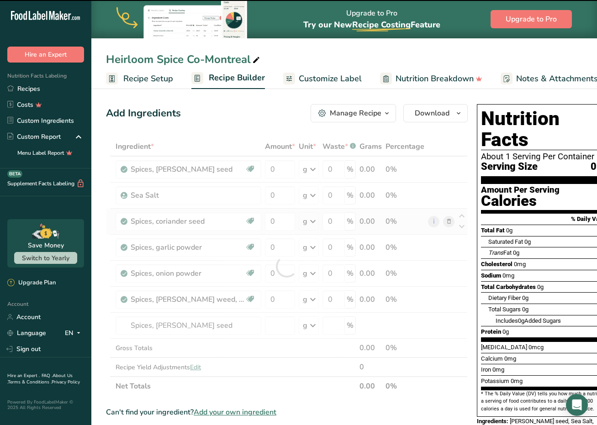
type input "0"
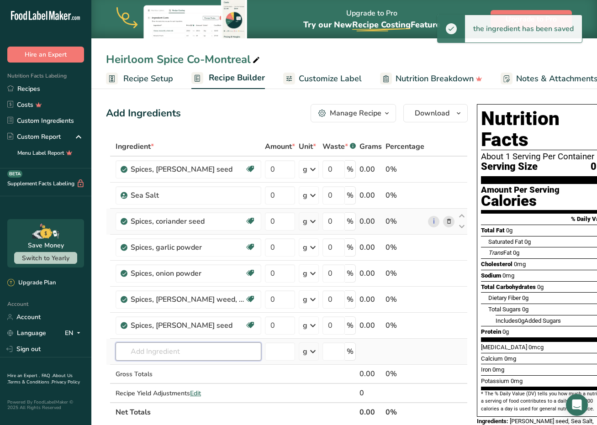
click at [179, 354] on input "text" at bounding box center [189, 351] width 146 height 18
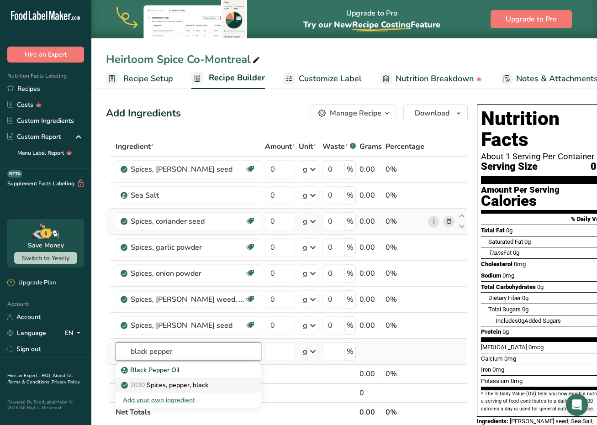
type input "black pepper"
click at [188, 380] on p "2030 Spices, pepper, black" at bounding box center [165, 385] width 85 height 10
type input "Spices, pepper, black"
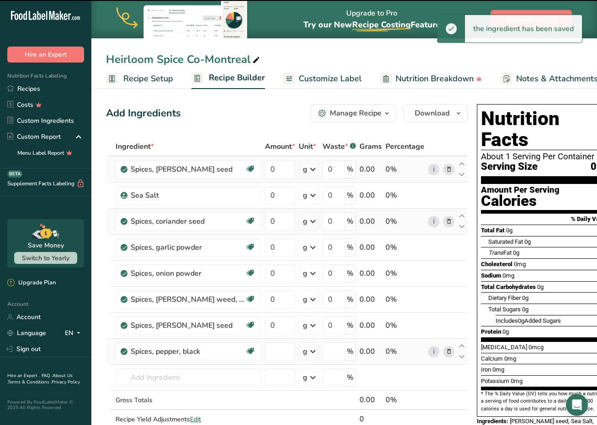
type input "0"
click at [307, 169] on icon at bounding box center [312, 169] width 11 height 16
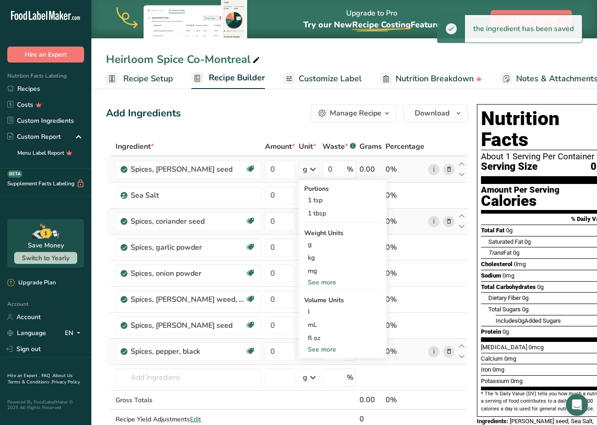
click at [304, 281] on div "See more" at bounding box center [342, 283] width 77 height 10
click at [304, 312] on div "oz" at bounding box center [342, 310] width 77 height 13
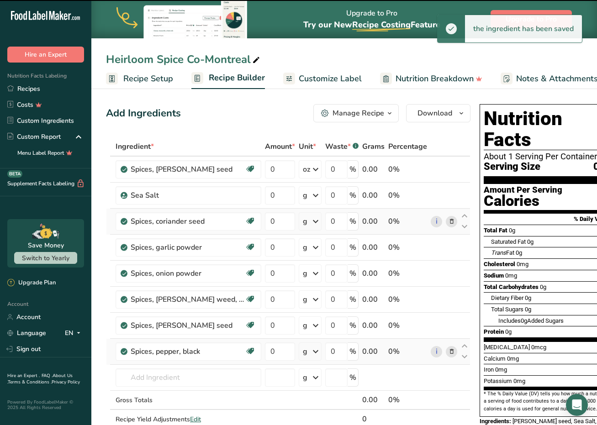
click at [310, 194] on icon at bounding box center [315, 195] width 11 height 16
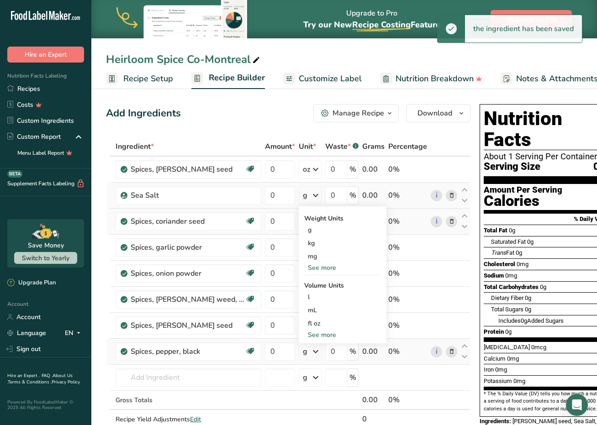
click at [304, 265] on div "See more" at bounding box center [342, 268] width 77 height 10
click at [304, 299] on div "oz" at bounding box center [342, 295] width 77 height 13
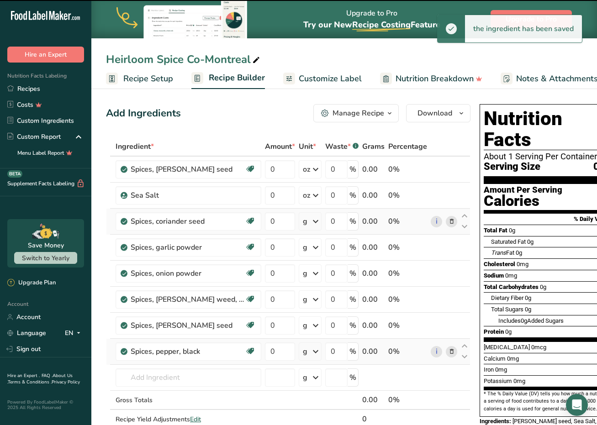
click at [310, 222] on icon at bounding box center [315, 221] width 11 height 16
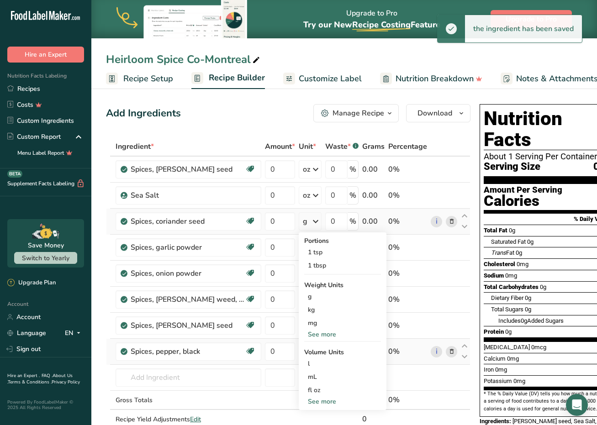
click at [310, 222] on icon at bounding box center [315, 221] width 11 height 16
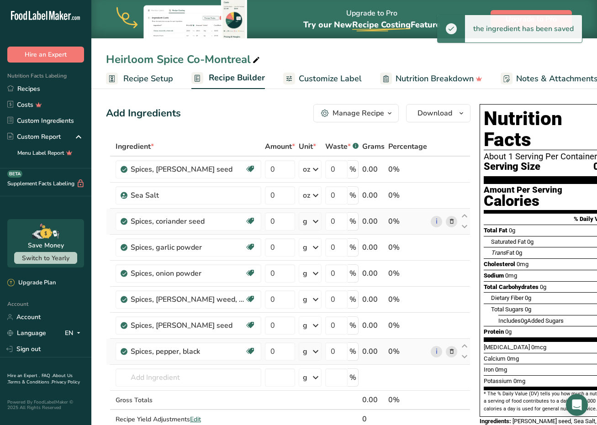
click at [310, 222] on icon at bounding box center [315, 221] width 11 height 16
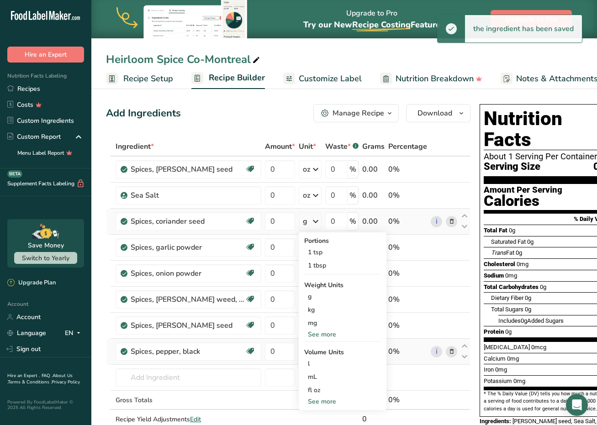
click at [304, 334] on div "See more" at bounding box center [342, 335] width 77 height 10
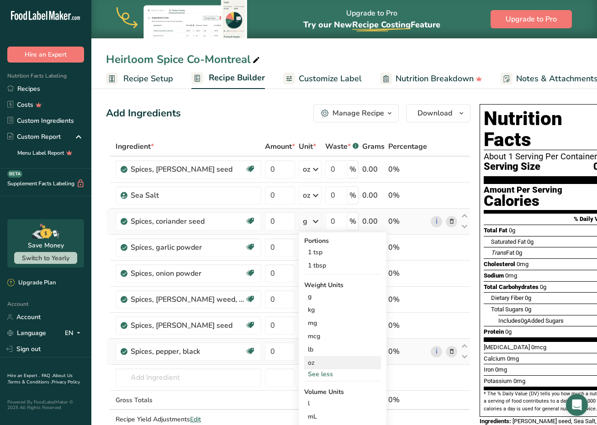
click at [304, 365] on div "oz" at bounding box center [342, 362] width 77 height 13
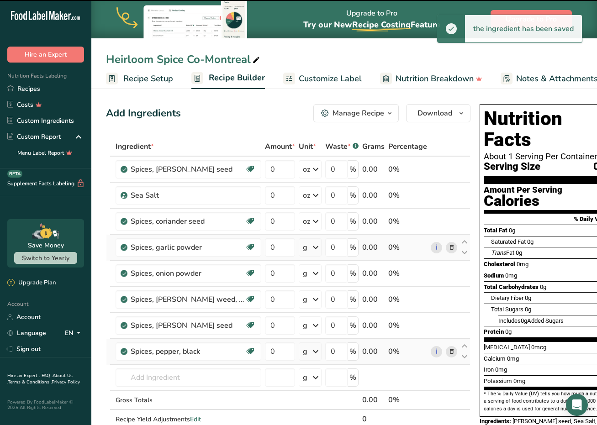
click at [310, 246] on icon at bounding box center [315, 247] width 11 height 16
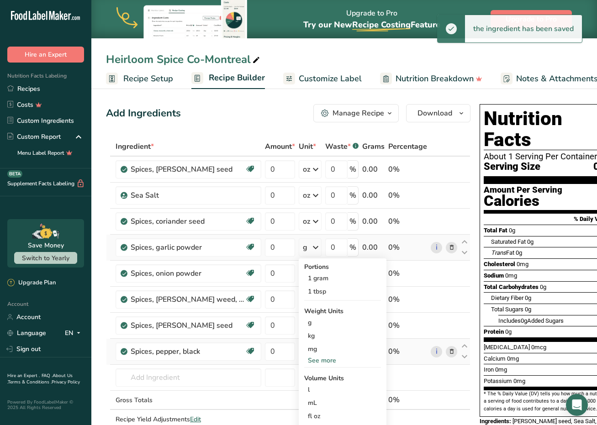
click at [304, 361] on div "See more" at bounding box center [342, 361] width 77 height 10
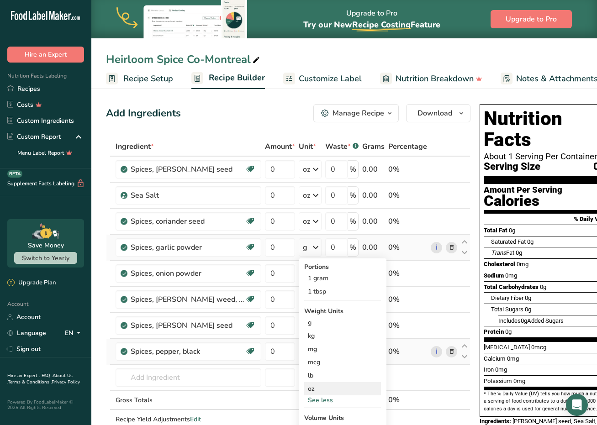
click at [304, 380] on div "oz" at bounding box center [342, 388] width 77 height 13
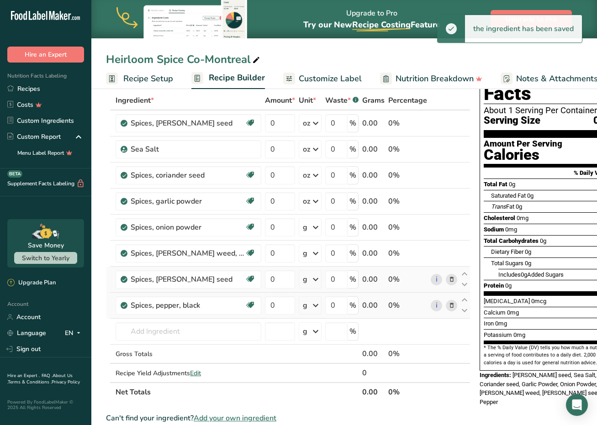
scroll to position [56, 0]
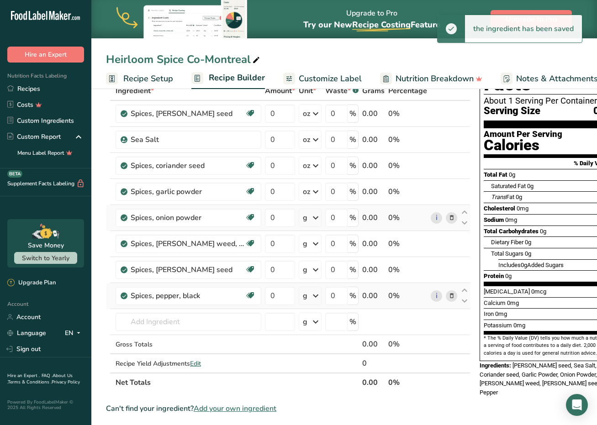
click at [310, 219] on icon at bounding box center [315, 218] width 11 height 16
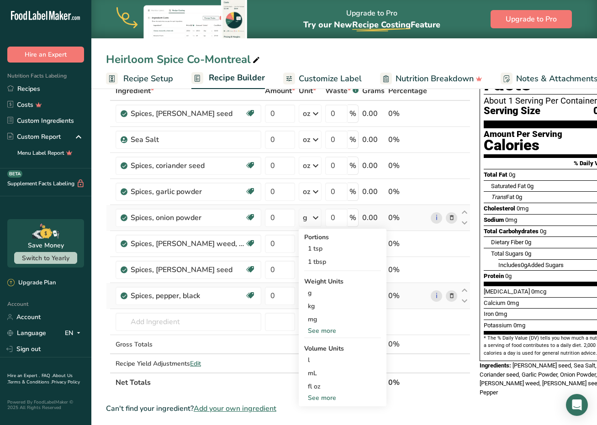
click at [304, 332] on div "See more" at bounding box center [342, 331] width 77 height 10
click at [304, 361] on div "oz" at bounding box center [342, 358] width 77 height 13
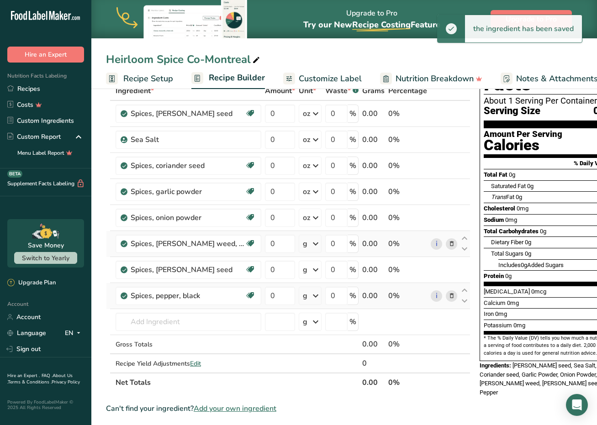
click at [310, 245] on icon at bounding box center [315, 244] width 11 height 16
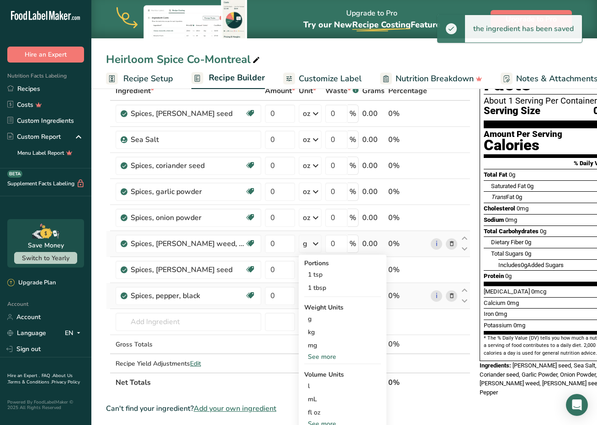
click at [304, 357] on div "See more" at bounding box center [342, 357] width 77 height 10
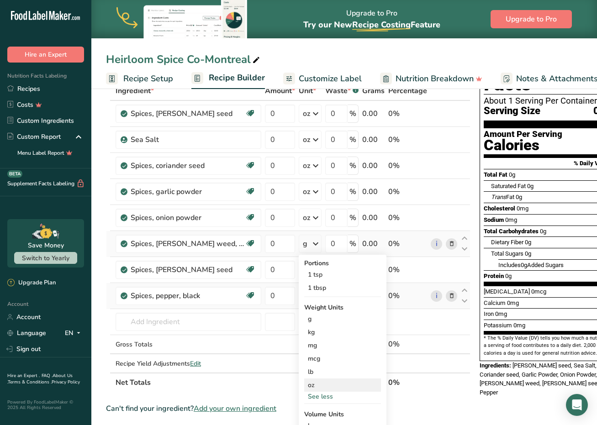
click at [304, 380] on div "oz" at bounding box center [342, 385] width 77 height 13
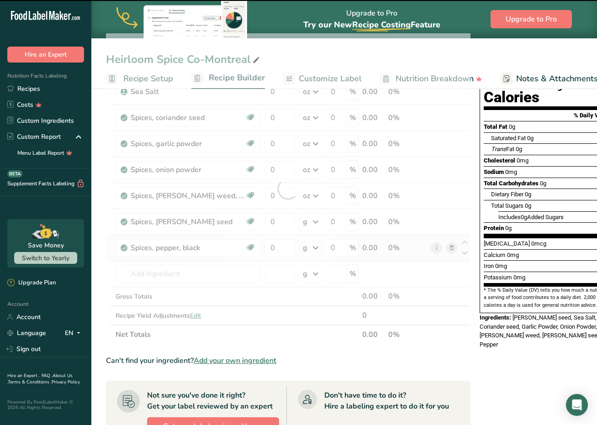
scroll to position [111, 0]
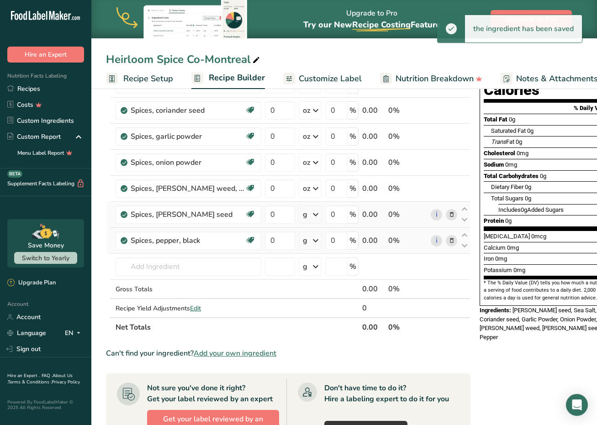
click at [310, 216] on icon at bounding box center [315, 214] width 11 height 16
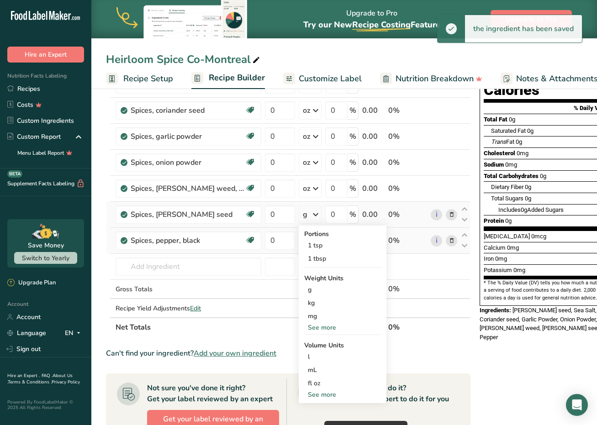
click at [304, 328] on div "See more" at bounding box center [342, 328] width 77 height 10
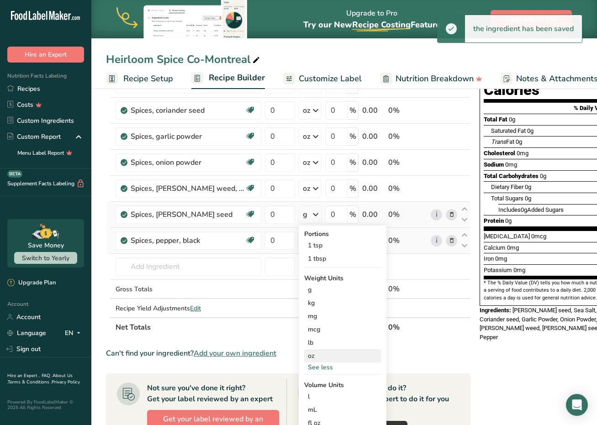
click at [304, 354] on div "oz" at bounding box center [342, 355] width 77 height 13
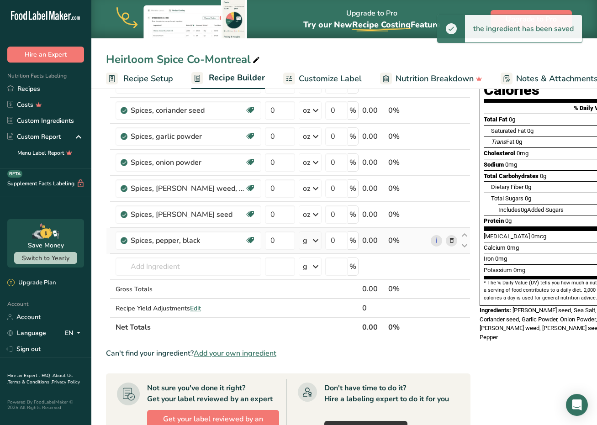
click at [310, 243] on icon at bounding box center [315, 240] width 11 height 16
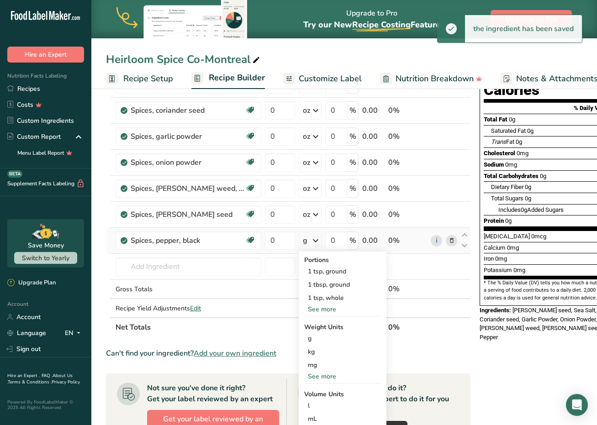
click at [304, 375] on div "See more" at bounding box center [342, 377] width 77 height 10
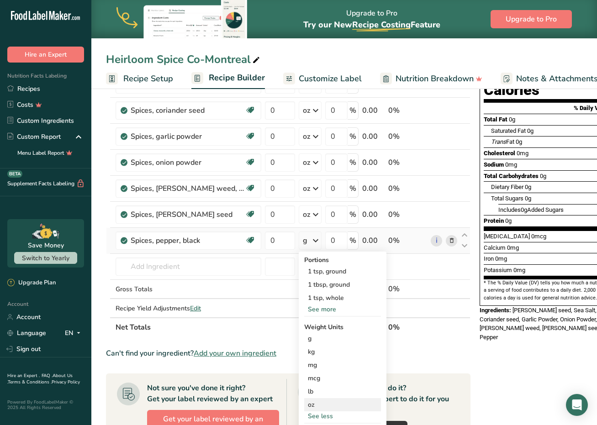
click at [304, 380] on div "oz" at bounding box center [342, 404] width 77 height 13
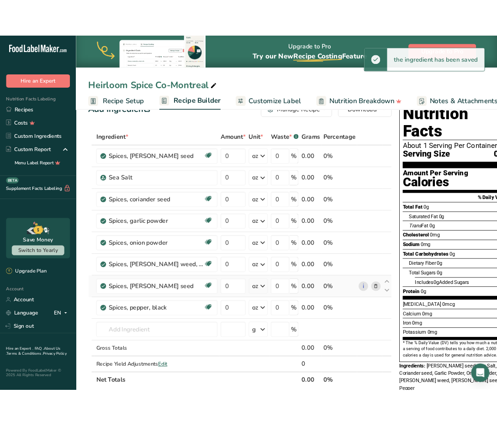
scroll to position [21, 0]
